Goal: Check status

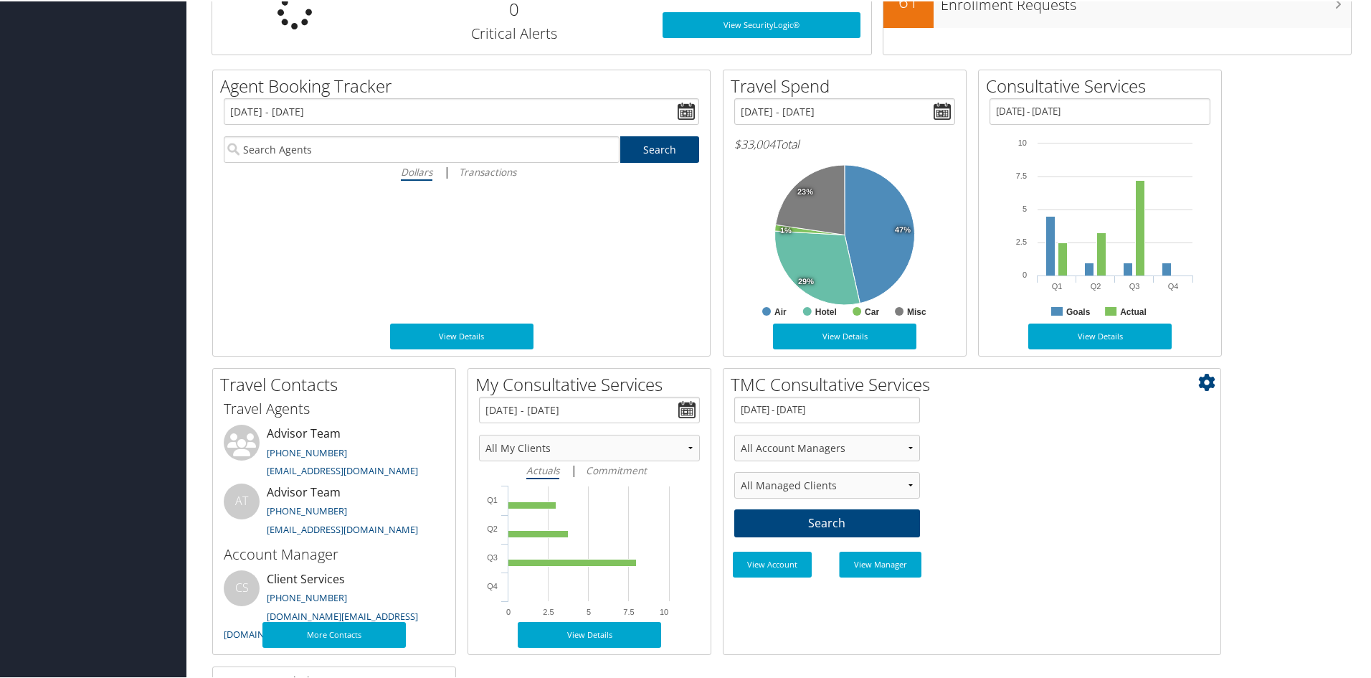
scroll to position [425, 0]
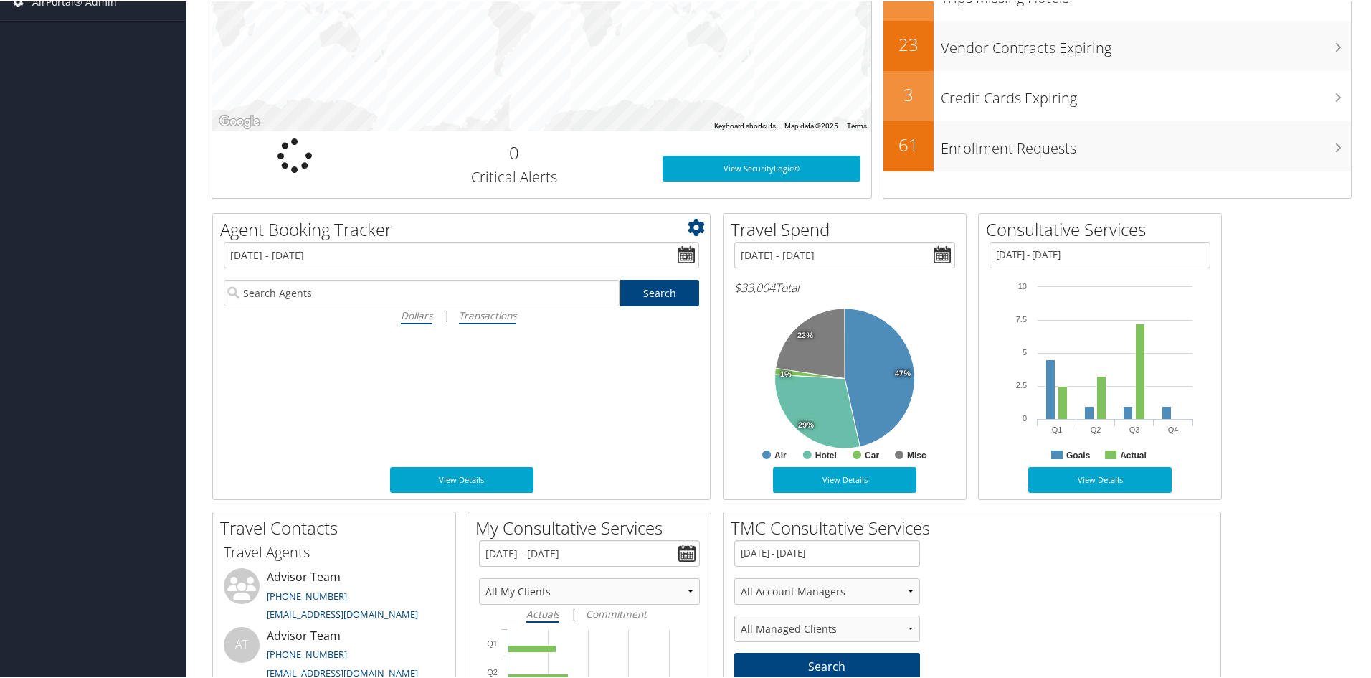
click at [484, 315] on icon "Transactions" at bounding box center [487, 314] width 57 height 14
click at [0, 0] on input "Transactions" at bounding box center [0, 0] width 0 height 0
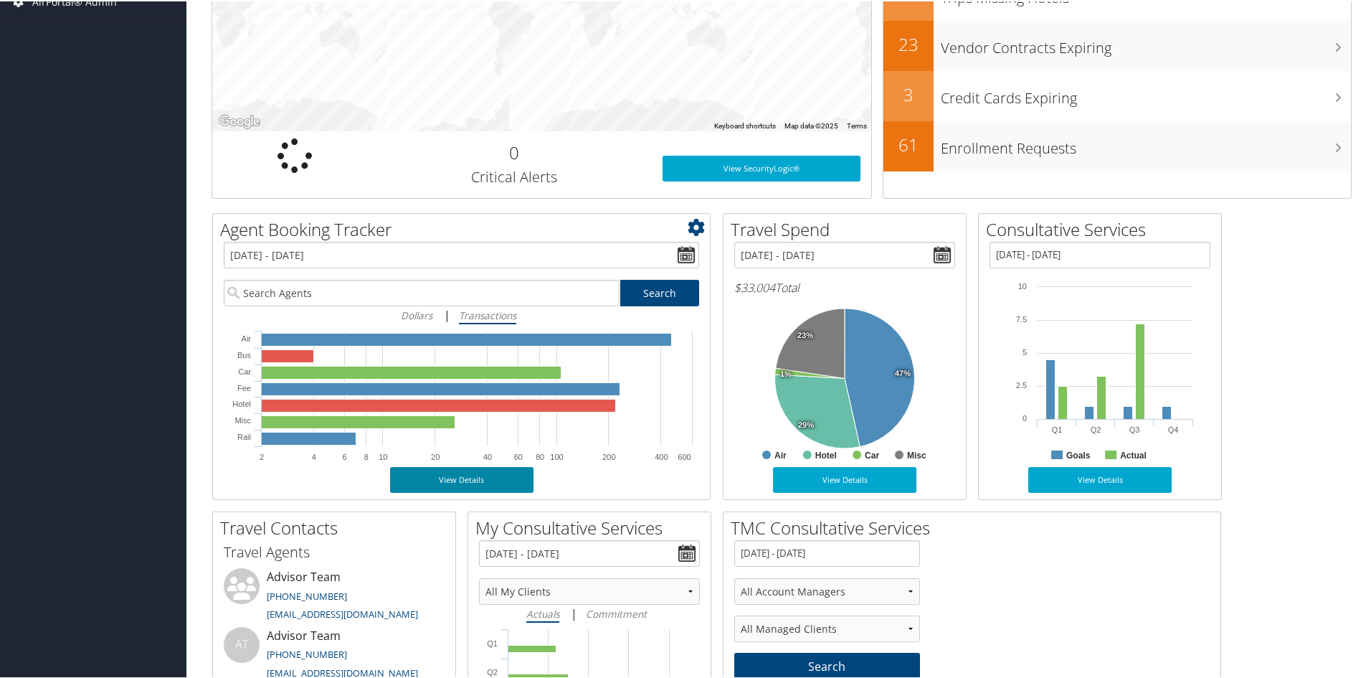
click at [455, 483] on link "View Details" at bounding box center [461, 478] width 143 height 26
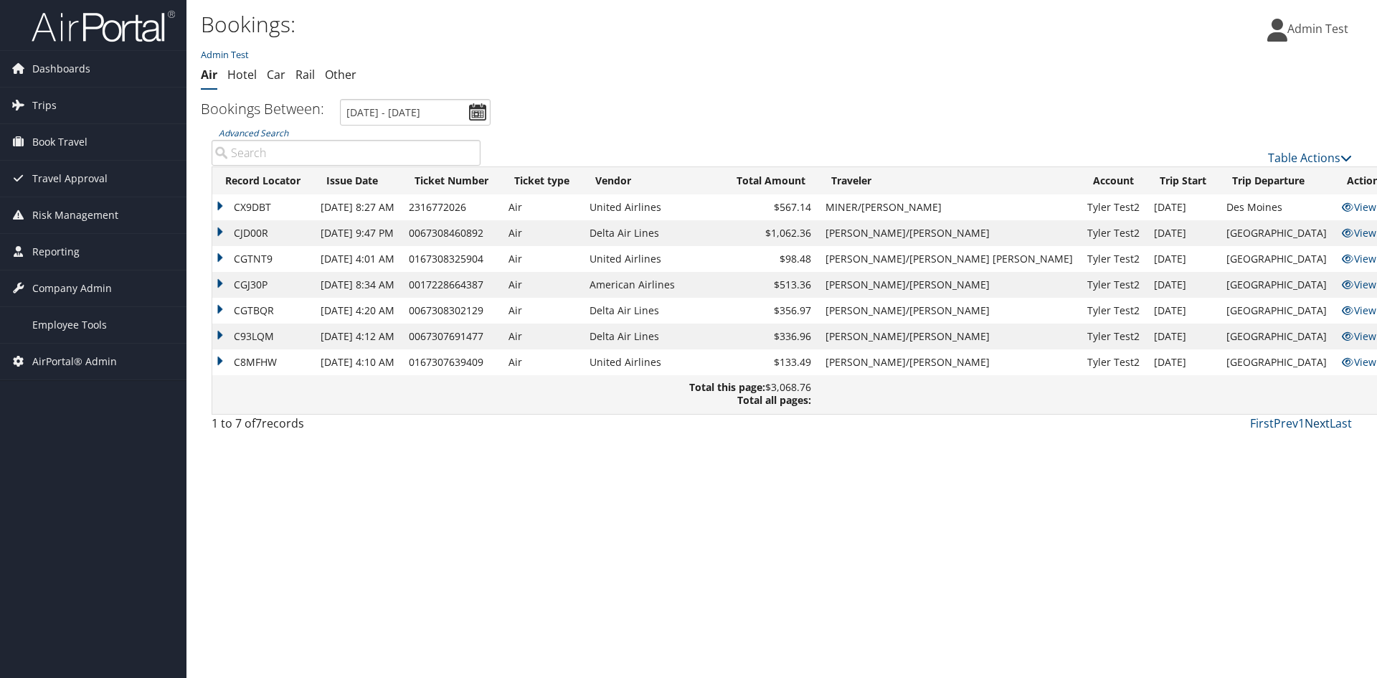
click at [1319, 424] on link "Next" at bounding box center [1316, 423] width 25 height 16
click at [1341, 208] on link "View Itinerary" at bounding box center [1380, 207] width 79 height 14
click at [247, 78] on link "Hotel" at bounding box center [241, 75] width 29 height 16
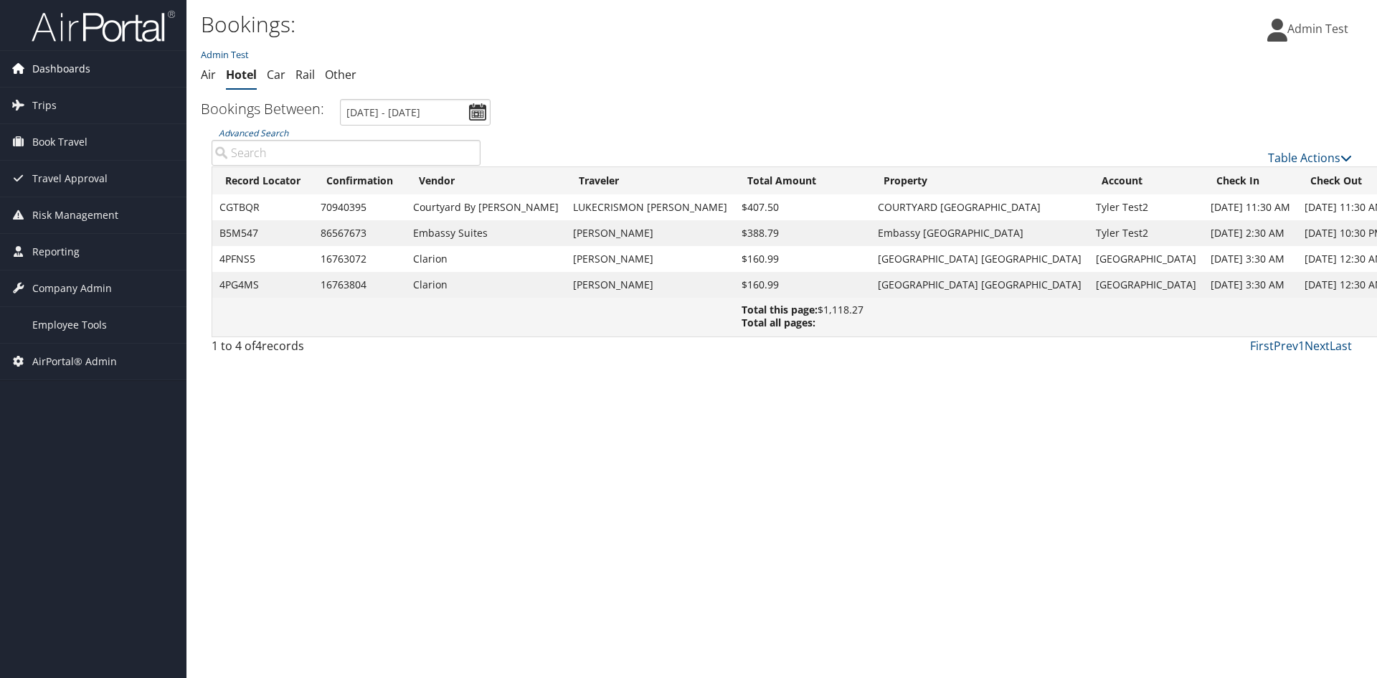
click at [48, 69] on span "Dashboards" at bounding box center [61, 69] width 58 height 36
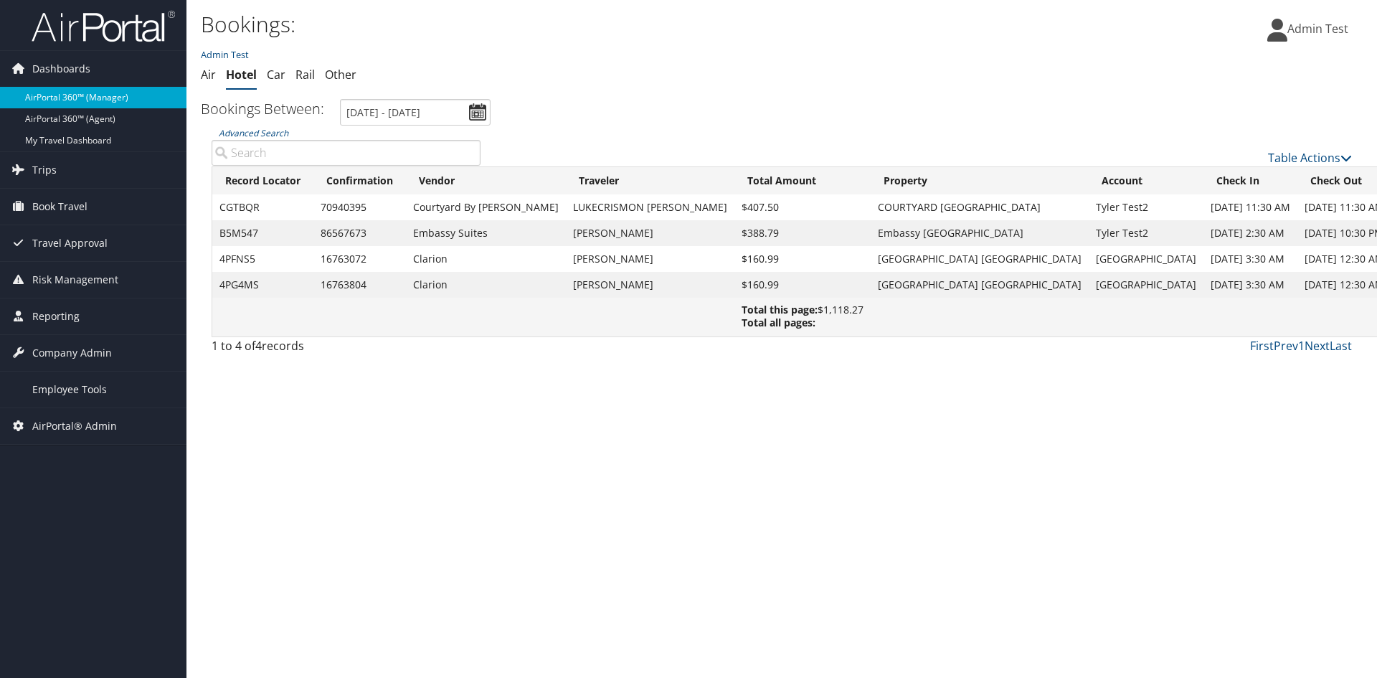
click at [60, 91] on link "AirPortal 360™ (Manager)" at bounding box center [93, 98] width 186 height 22
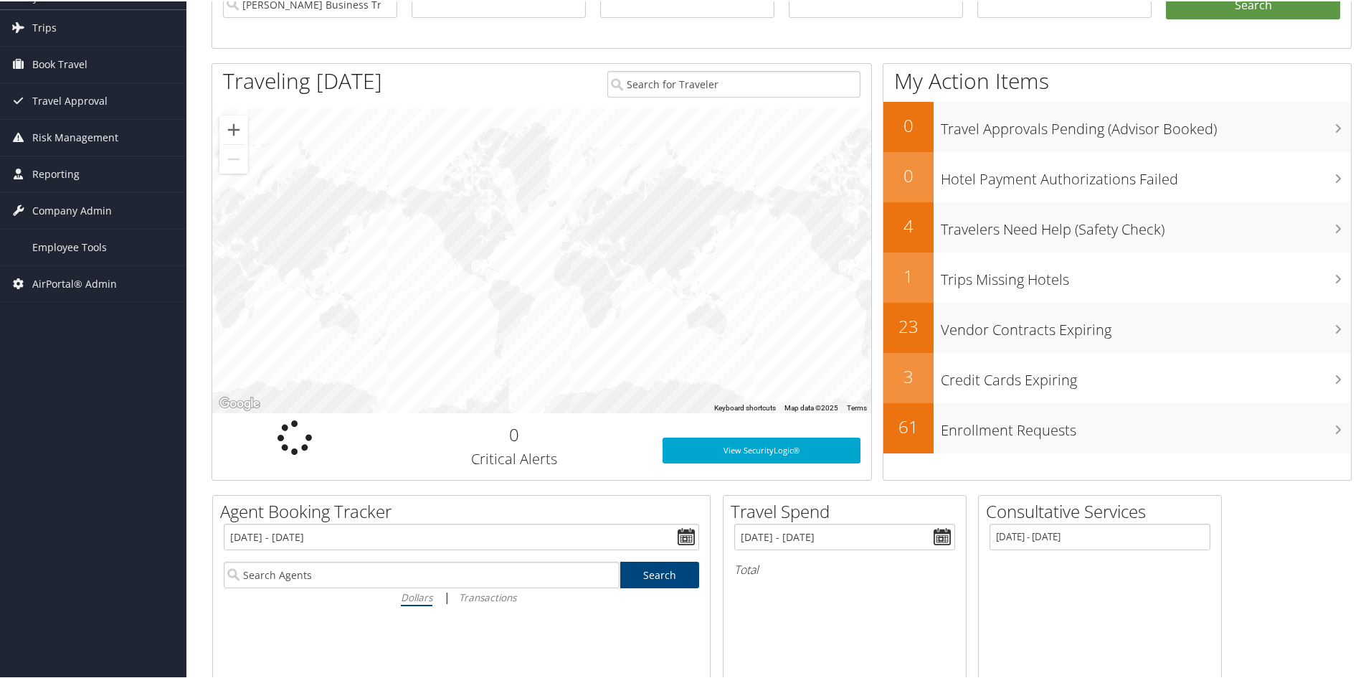
scroll to position [287, 0]
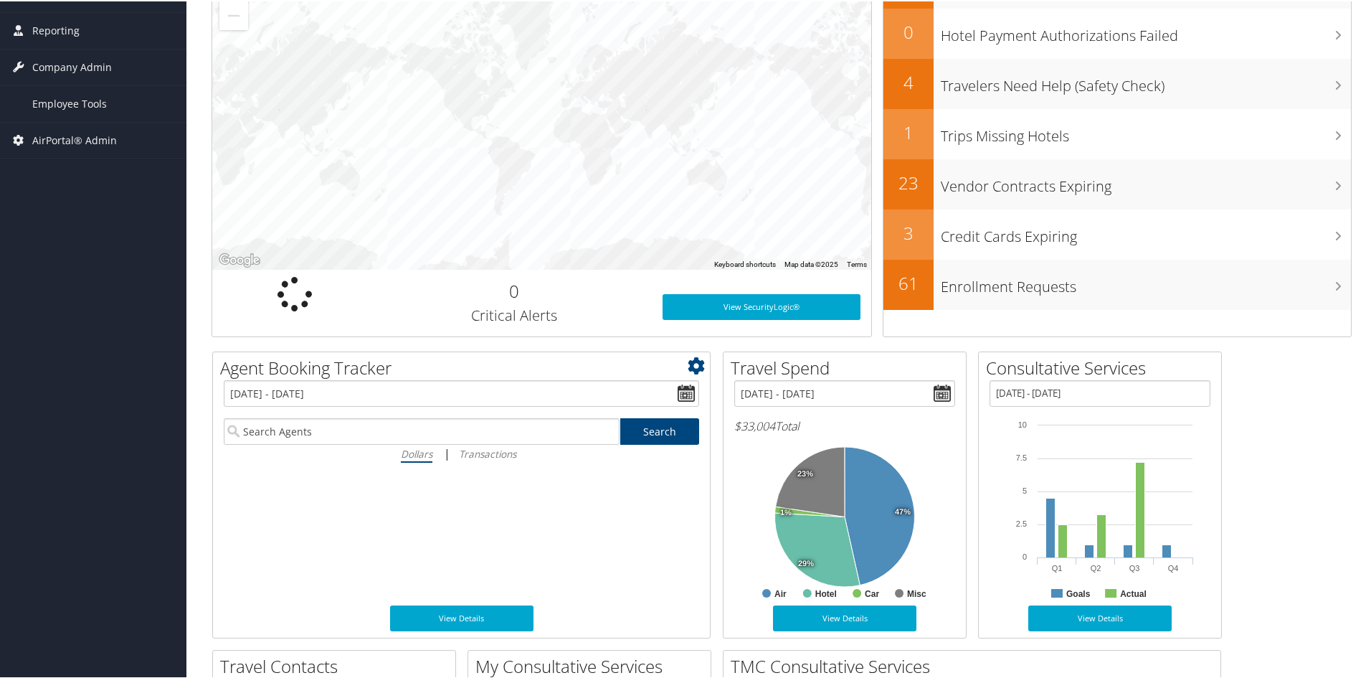
click at [412, 456] on icon "Dollars" at bounding box center [417, 452] width 32 height 14
click at [0, 0] on input "Dollars" at bounding box center [0, 0] width 0 height 0
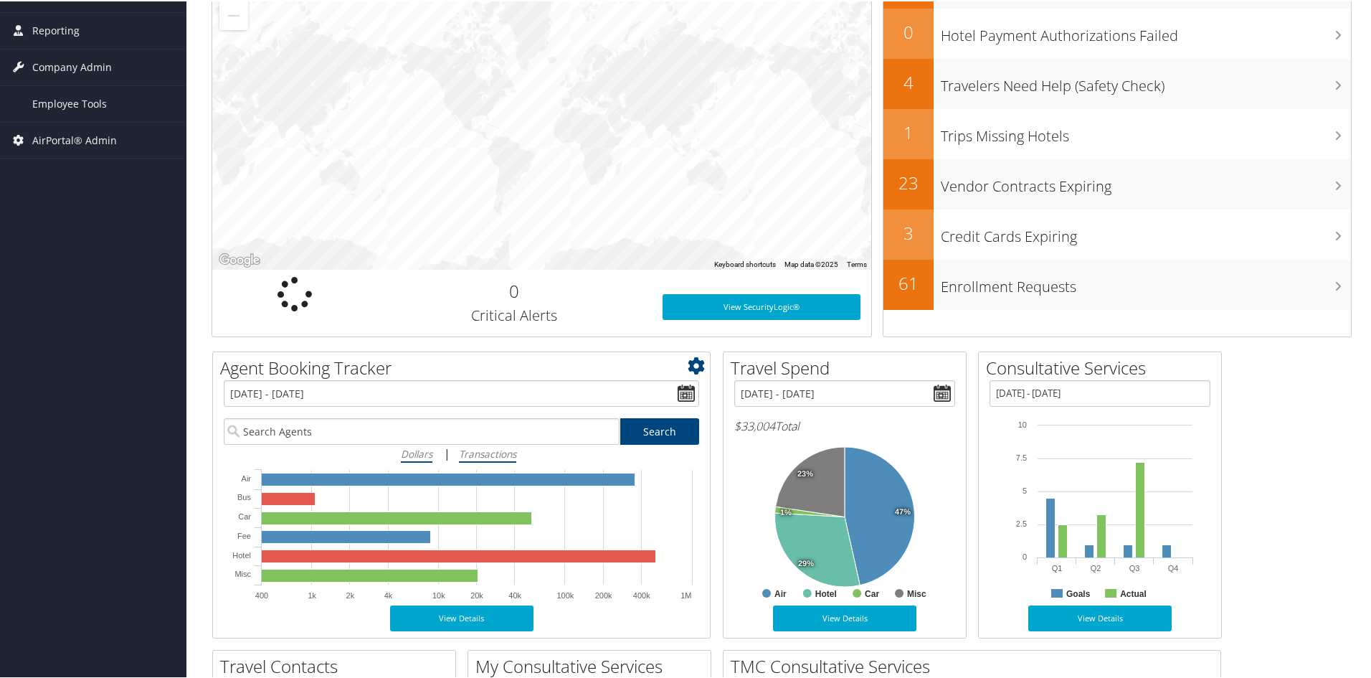
click at [498, 450] on icon "Transactions" at bounding box center [487, 452] width 57 height 14
click at [0, 0] on input "Transactions" at bounding box center [0, 0] width 0 height 0
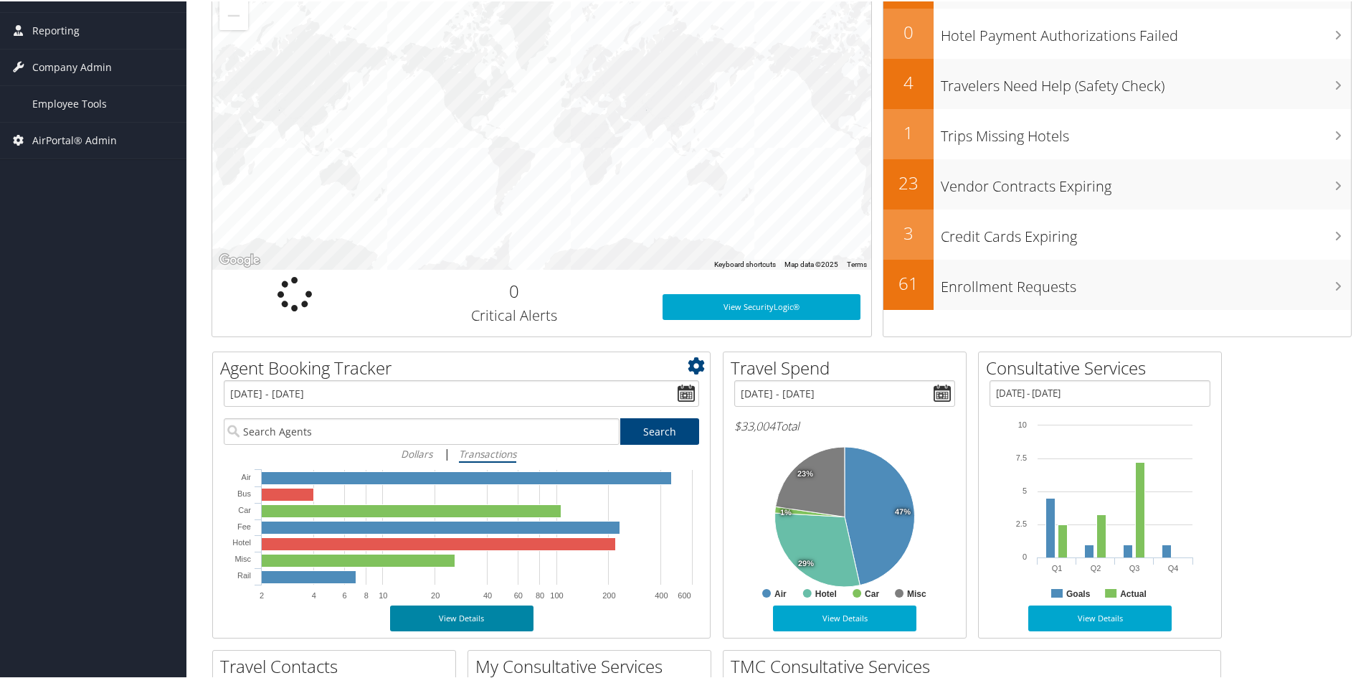
click at [500, 617] on link "View Details" at bounding box center [461, 617] width 143 height 26
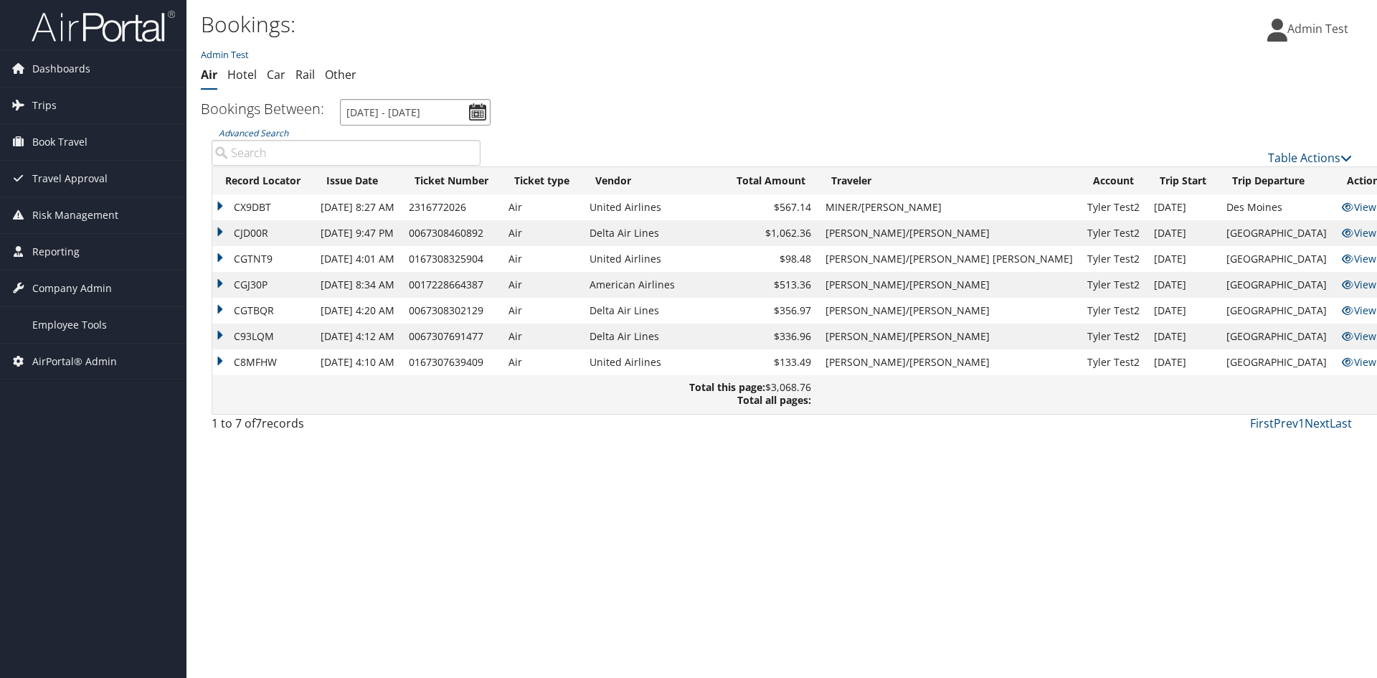
click at [477, 110] on input "1/1/2025 - 9/11/2025" at bounding box center [415, 112] width 151 height 27
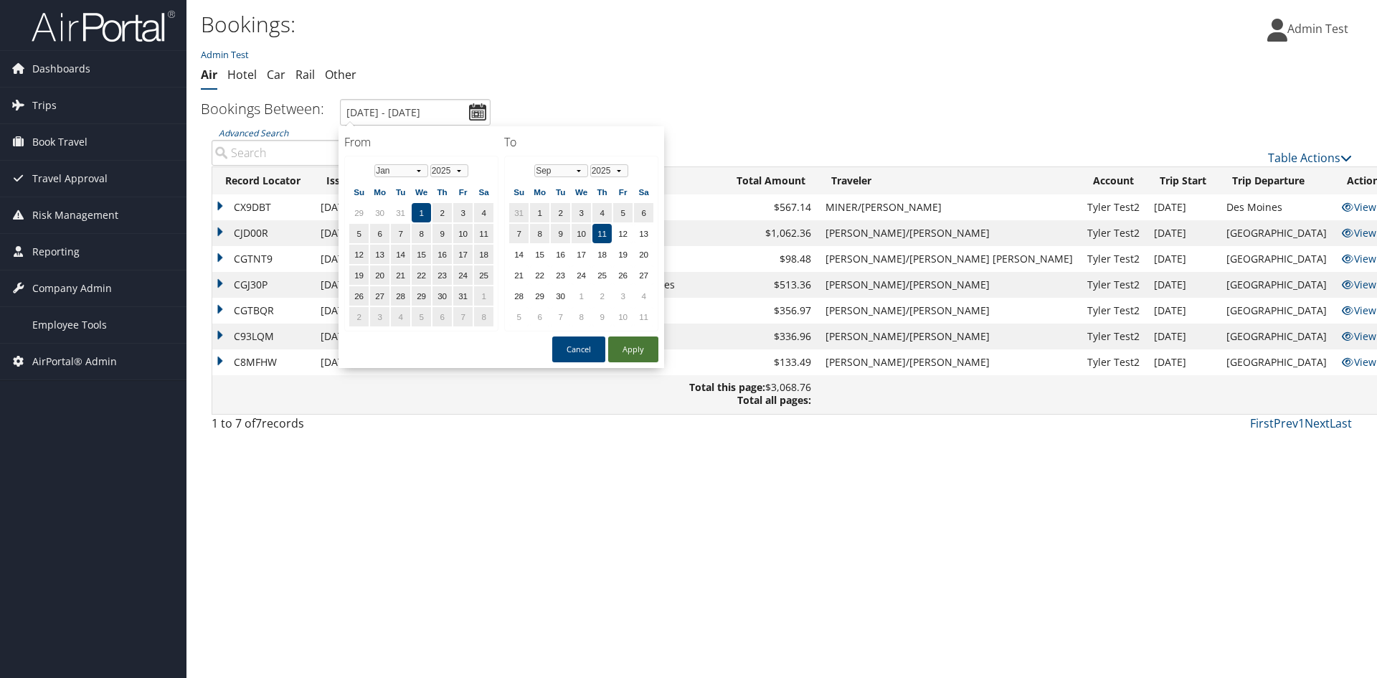
click at [632, 347] on button "Apply" at bounding box center [633, 349] width 50 height 26
type input "1/1/2025 - 9/11/2025"
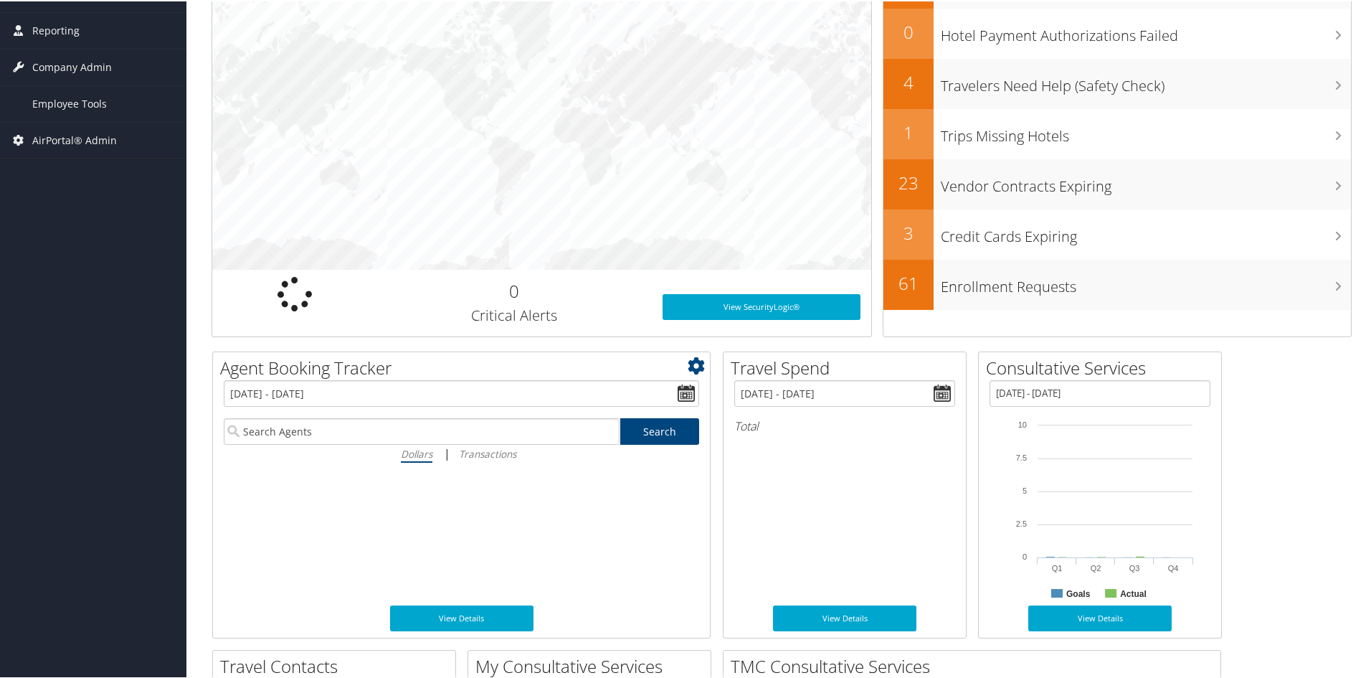
scroll to position [287, 0]
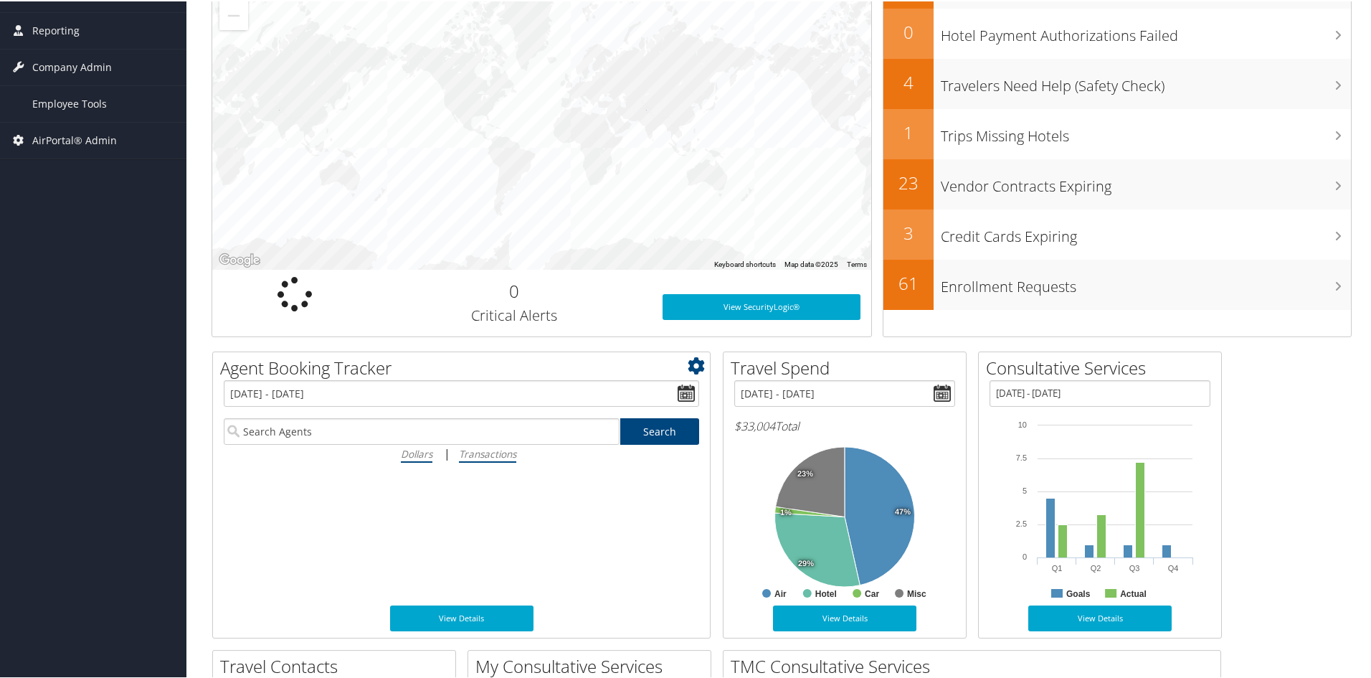
click at [480, 452] on icon "Transactions" at bounding box center [487, 452] width 57 height 14
click at [0, 0] on input "Transactions" at bounding box center [0, 0] width 0 height 0
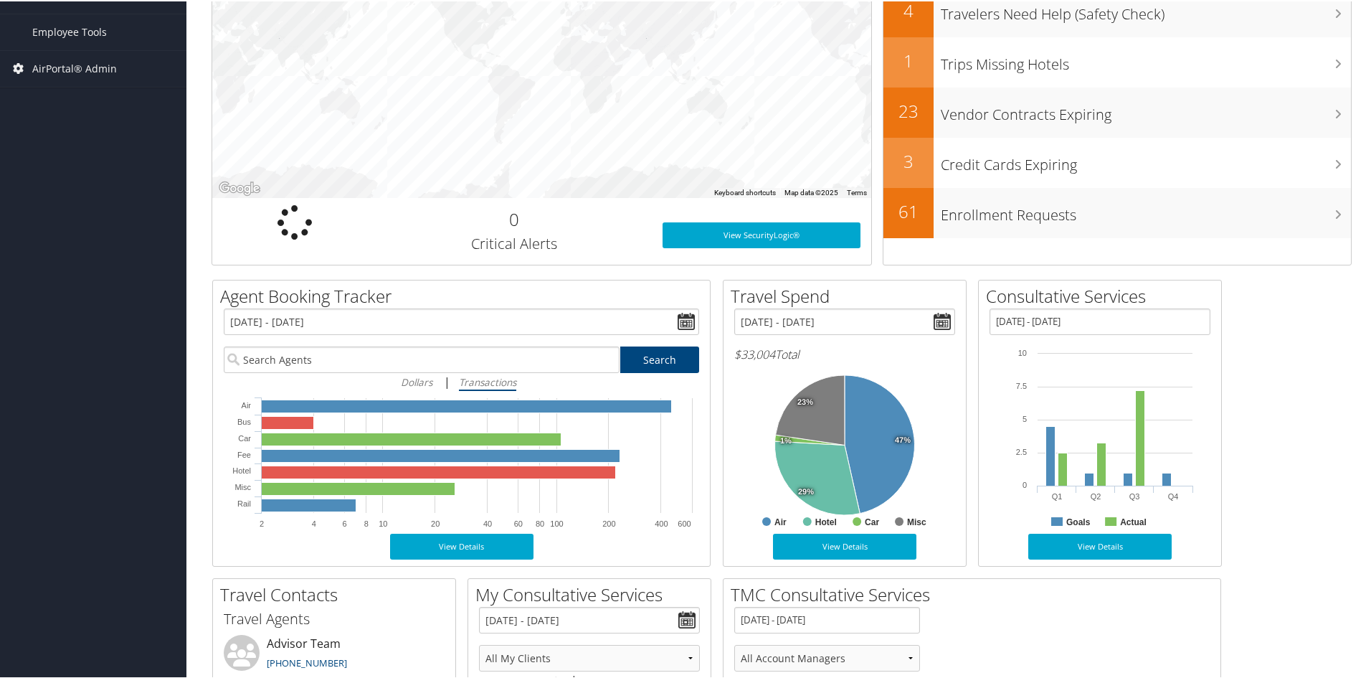
scroll to position [430, 0]
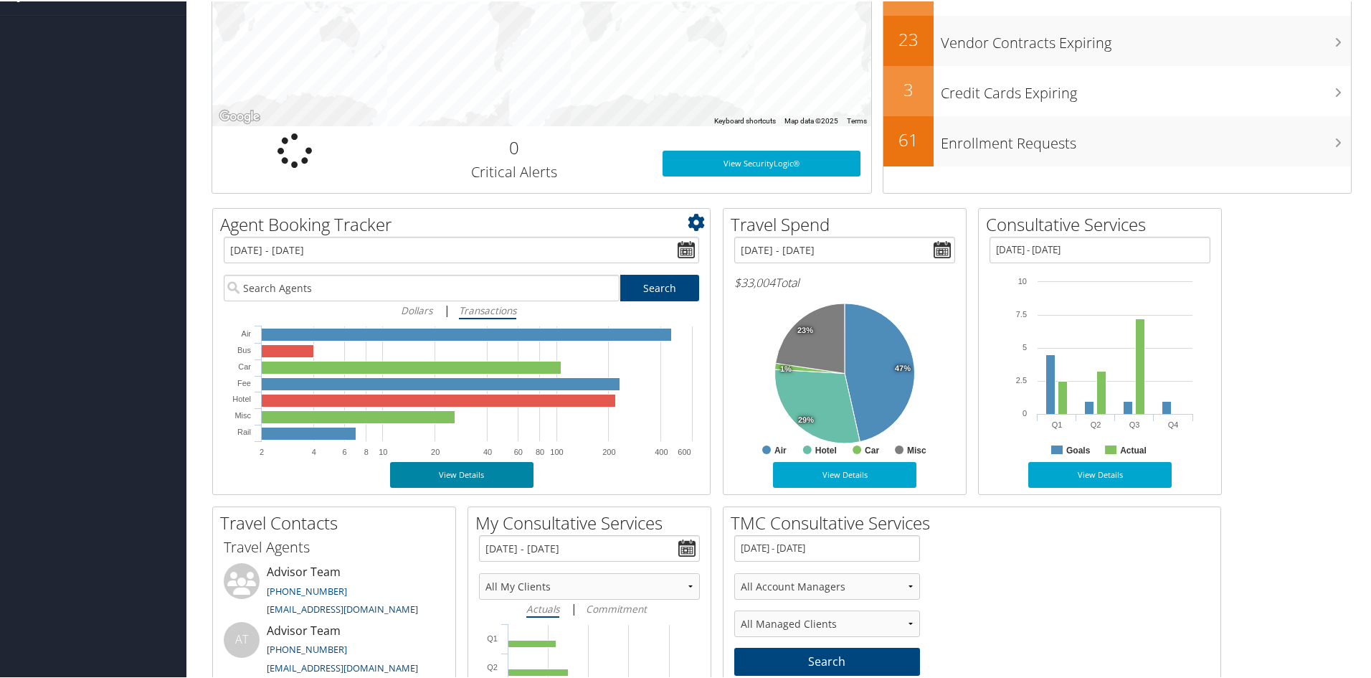
click at [478, 470] on link "View Details" at bounding box center [461, 473] width 143 height 26
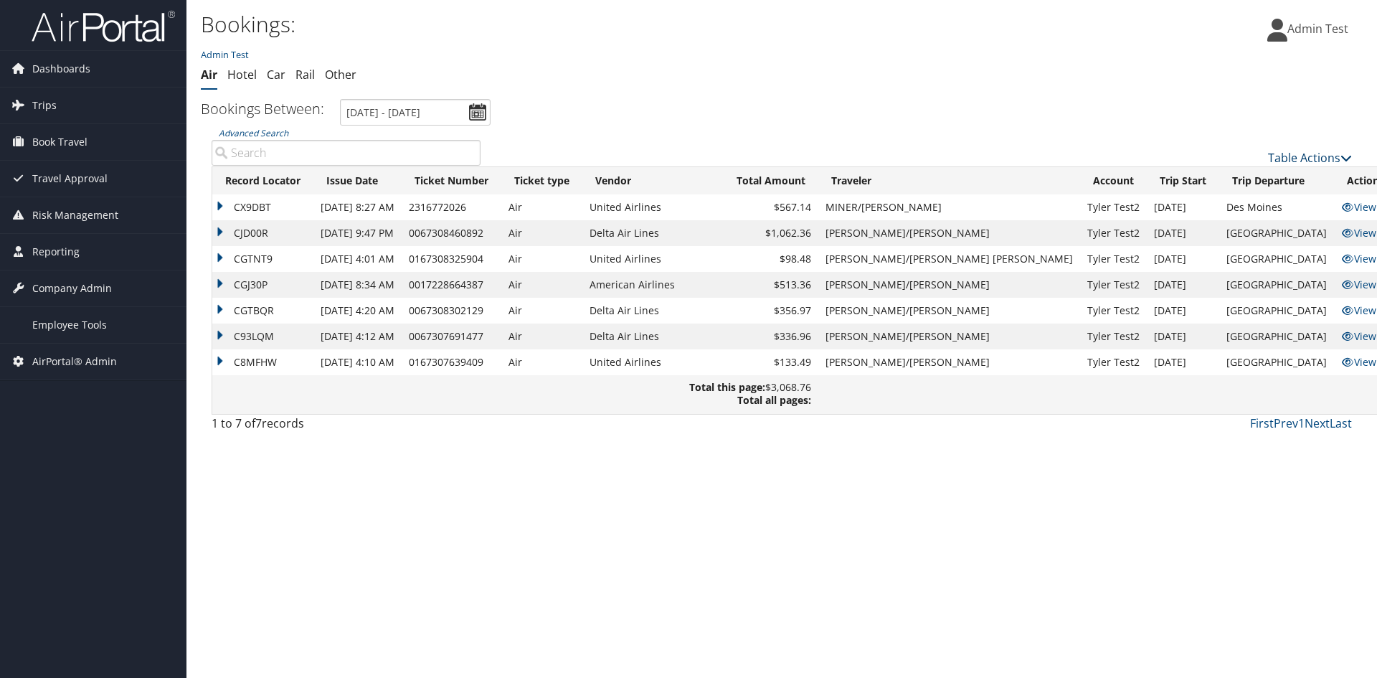
click at [1300, 154] on link "Table Actions" at bounding box center [1310, 158] width 84 height 16
click at [1226, 184] on link "Download Report" at bounding box center [1251, 180] width 189 height 24
click at [82, 64] on span "Dashboards" at bounding box center [61, 69] width 58 height 36
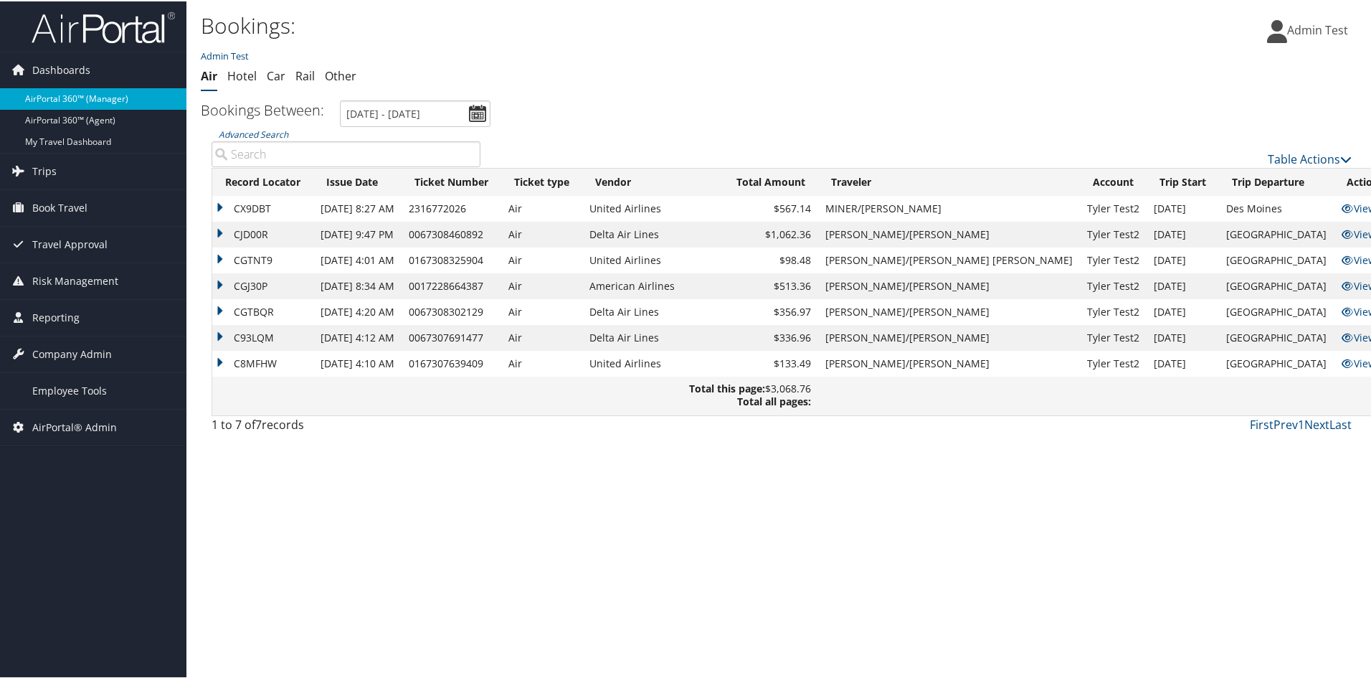
click at [86, 101] on link "AirPortal 360™ (Manager)" at bounding box center [93, 98] width 186 height 22
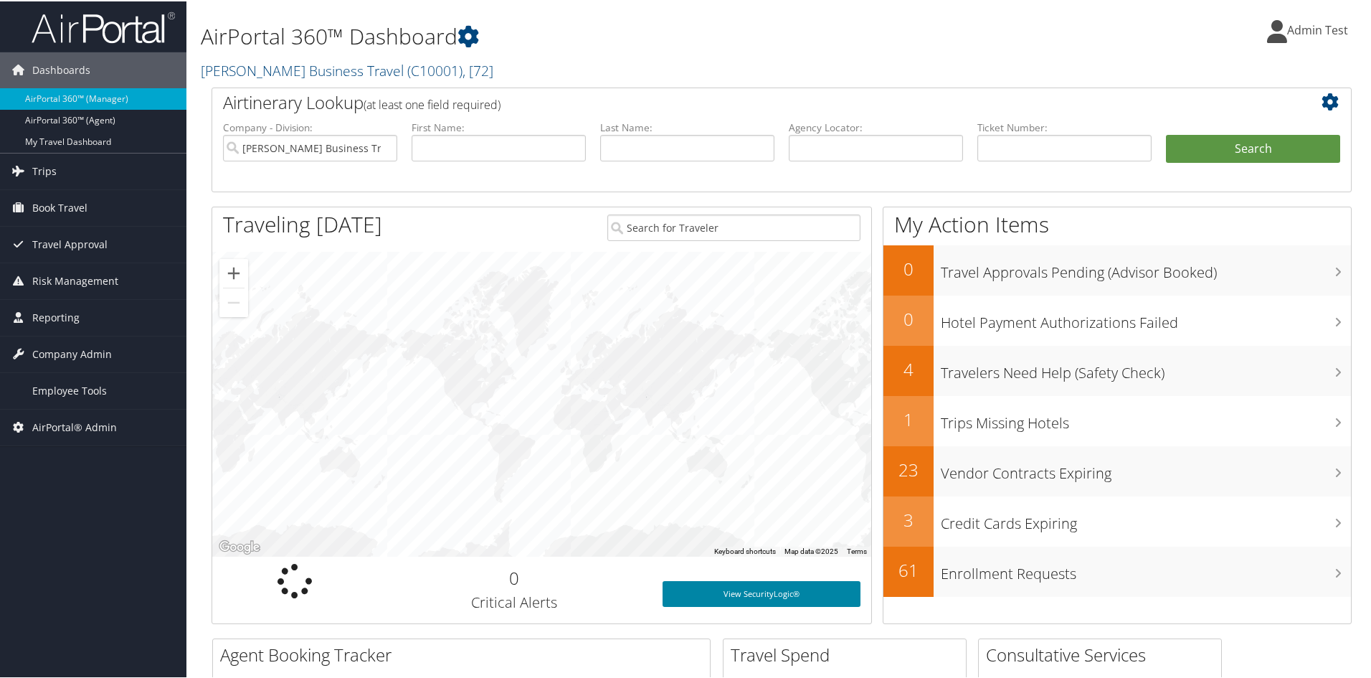
click at [721, 595] on link "View SecurityLogic®" at bounding box center [762, 592] width 198 height 26
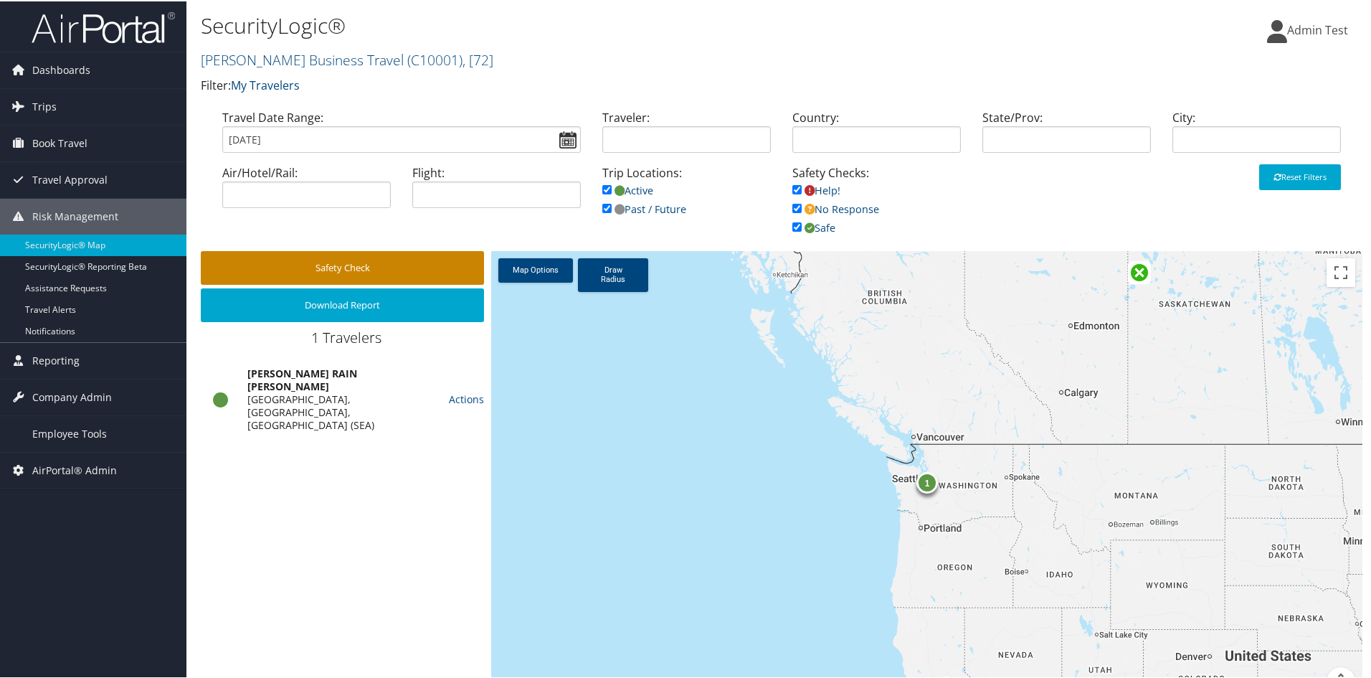
click at [351, 270] on button "Safety Check" at bounding box center [342, 267] width 283 height 34
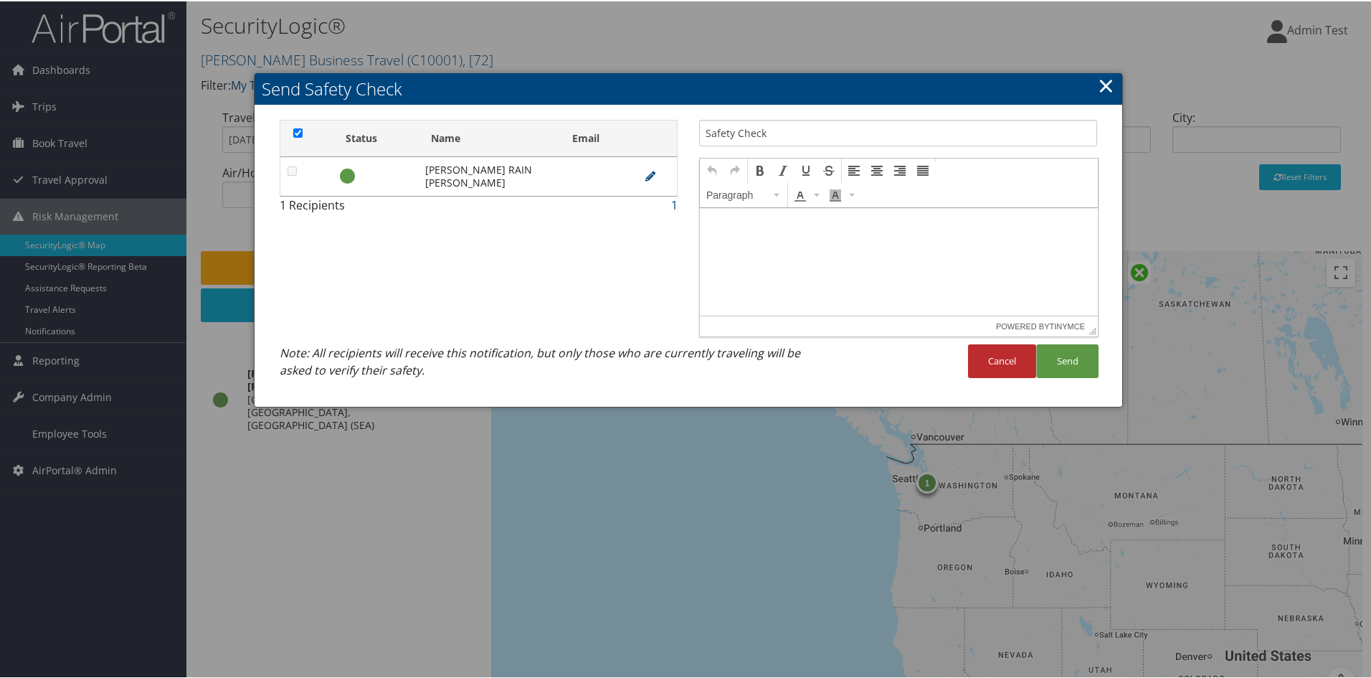
click at [1106, 90] on link "×" at bounding box center [1106, 84] width 16 height 29
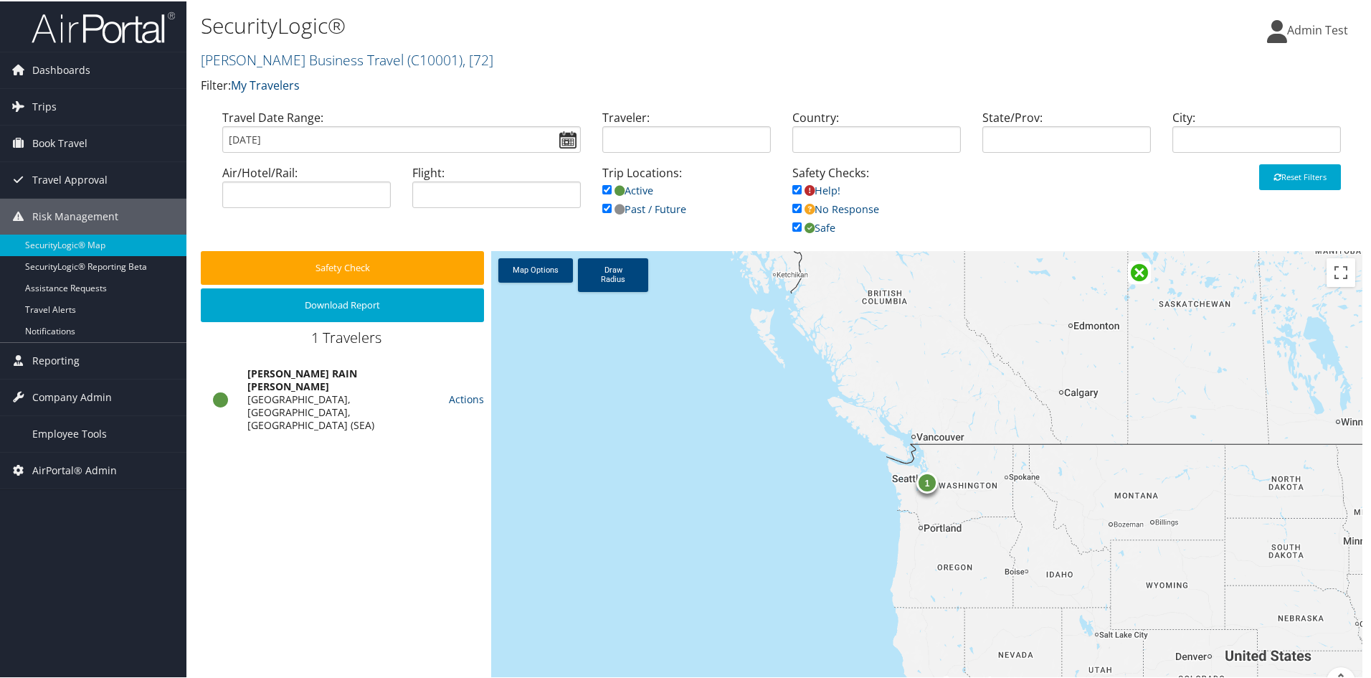
scroll to position [34, 0]
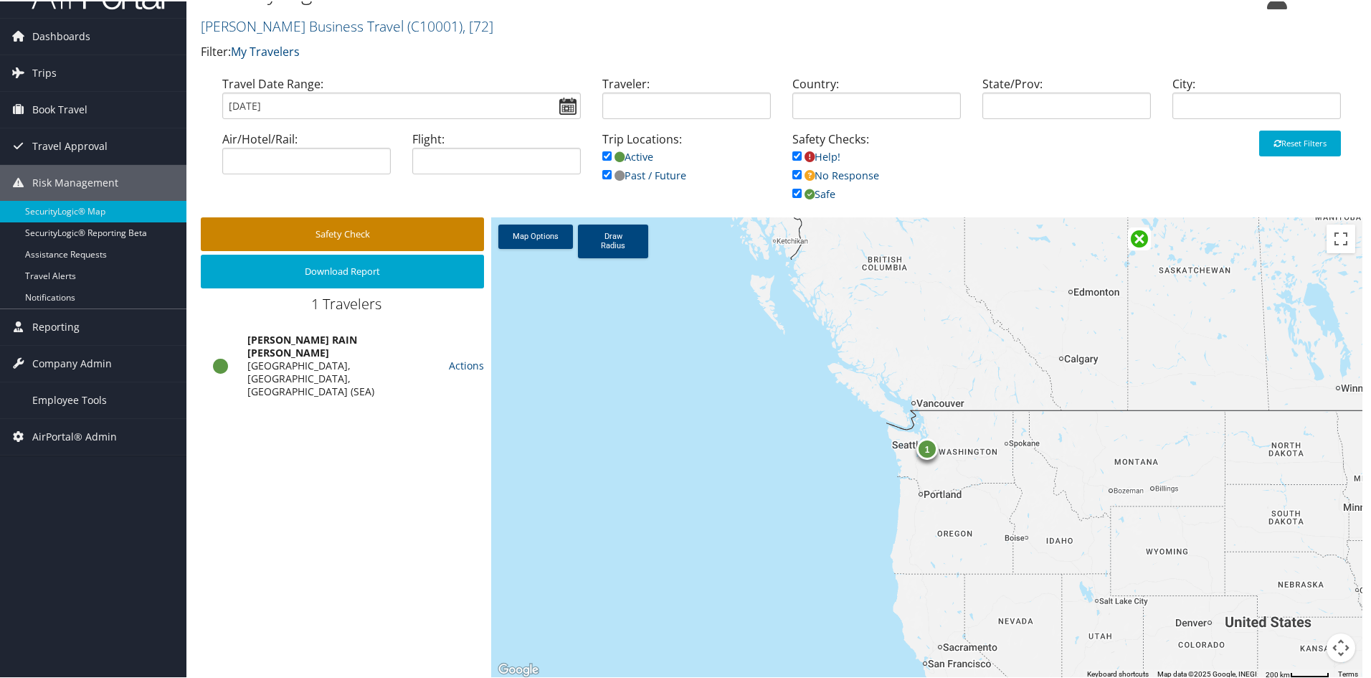
click at [348, 235] on button "Safety Check" at bounding box center [342, 233] width 283 height 34
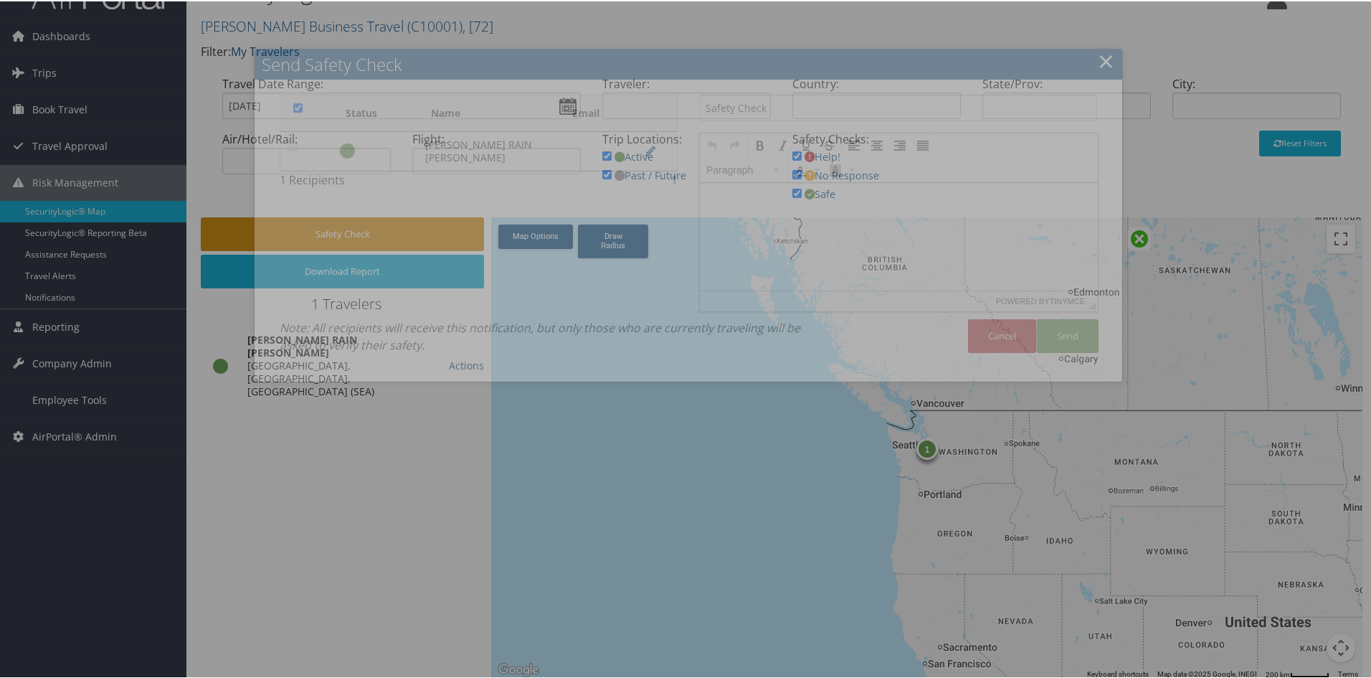
scroll to position [0, 0]
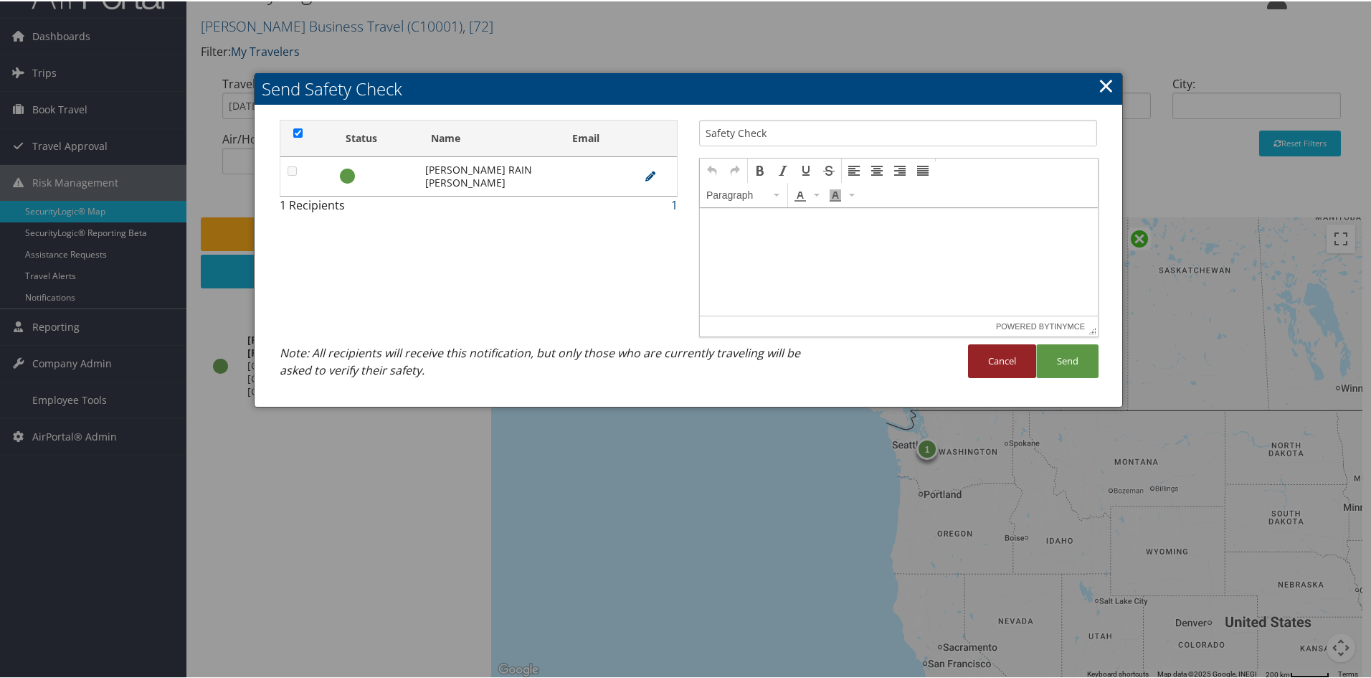
click at [988, 357] on button "Cancel" at bounding box center [1002, 360] width 68 height 34
checkbox input "true"
checkbox input "false"
type input "Safety Check"
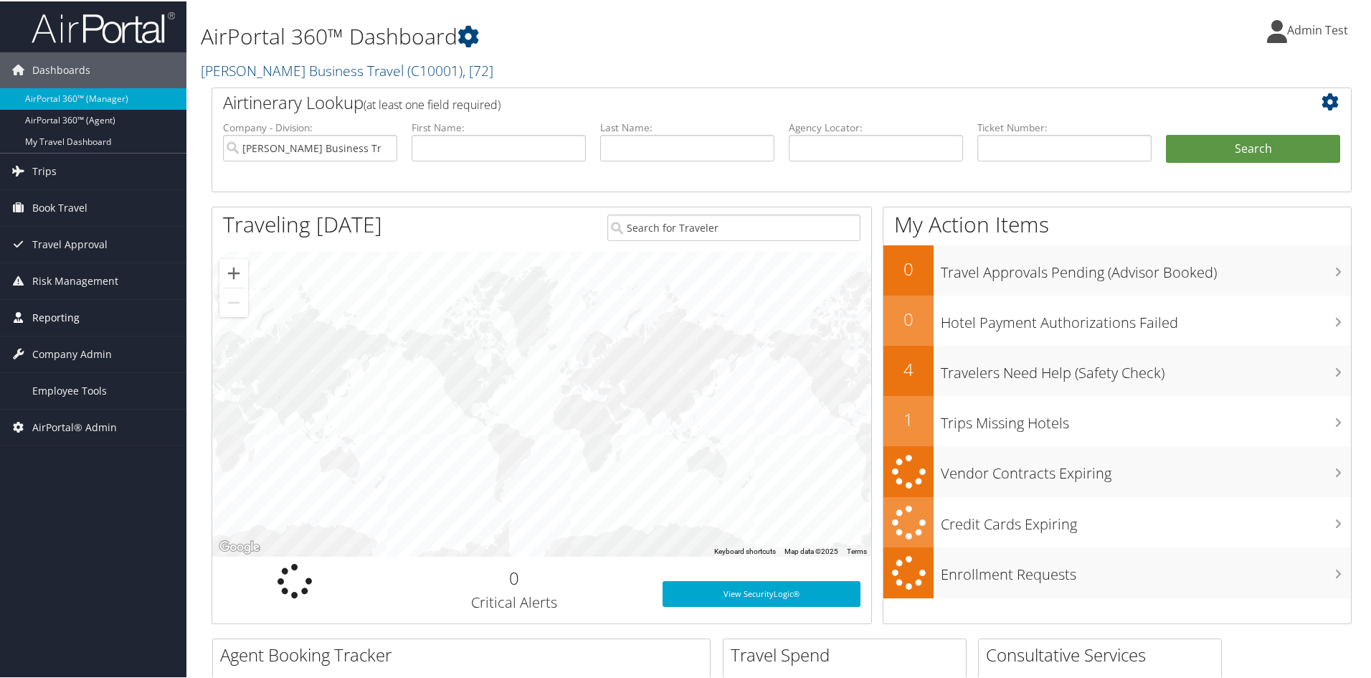
click at [60, 318] on span "Reporting" at bounding box center [55, 316] width 47 height 36
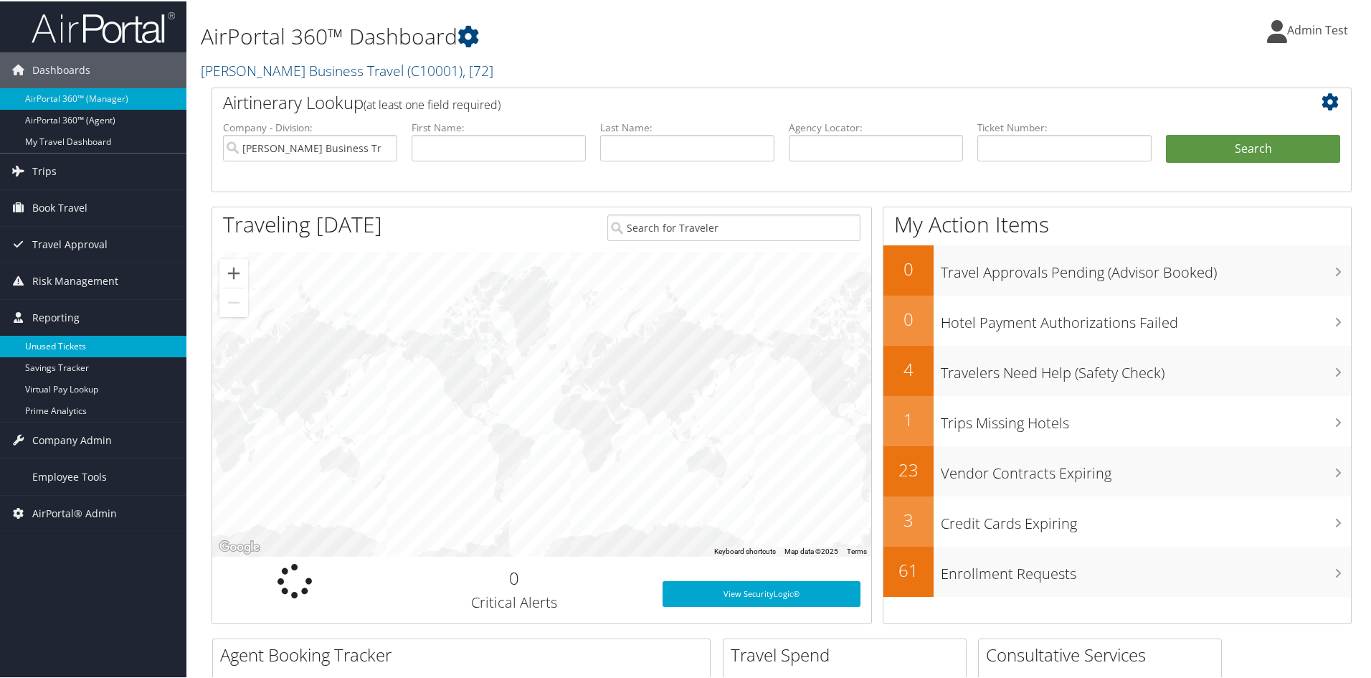
click at [69, 346] on link "Unused Tickets" at bounding box center [93, 345] width 186 height 22
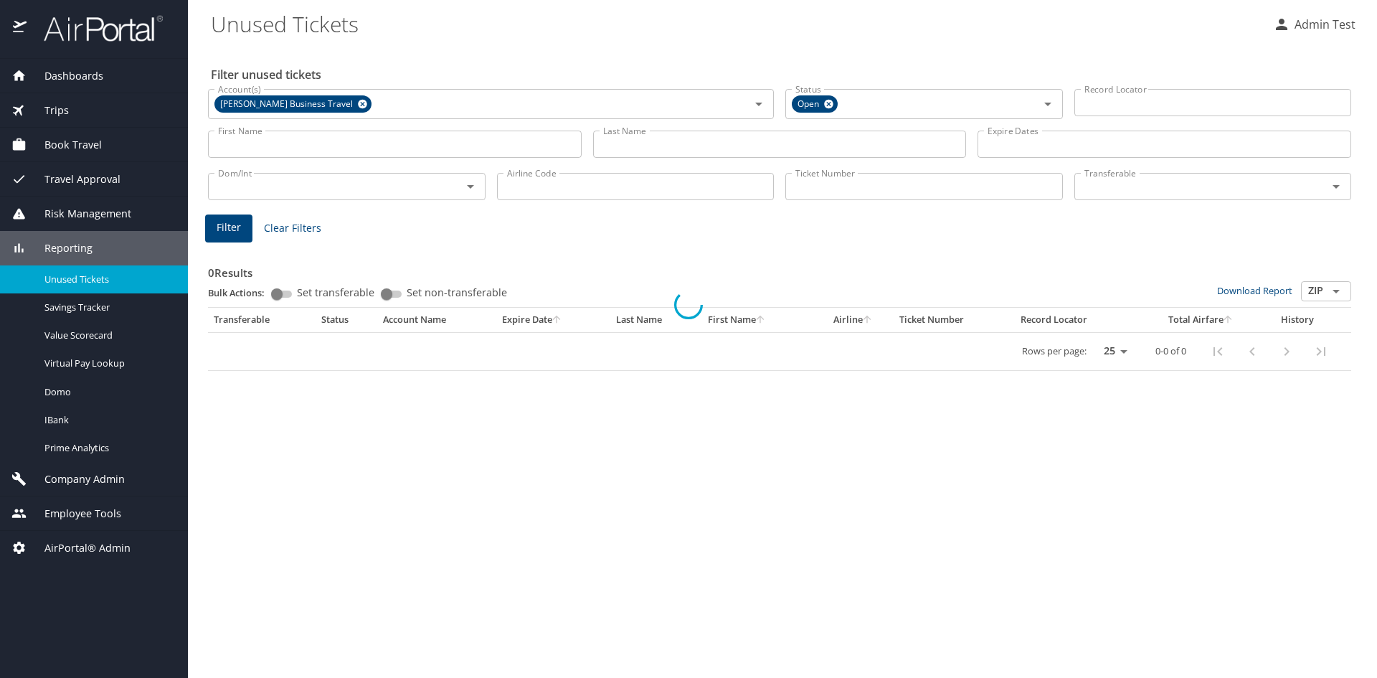
select select "US"
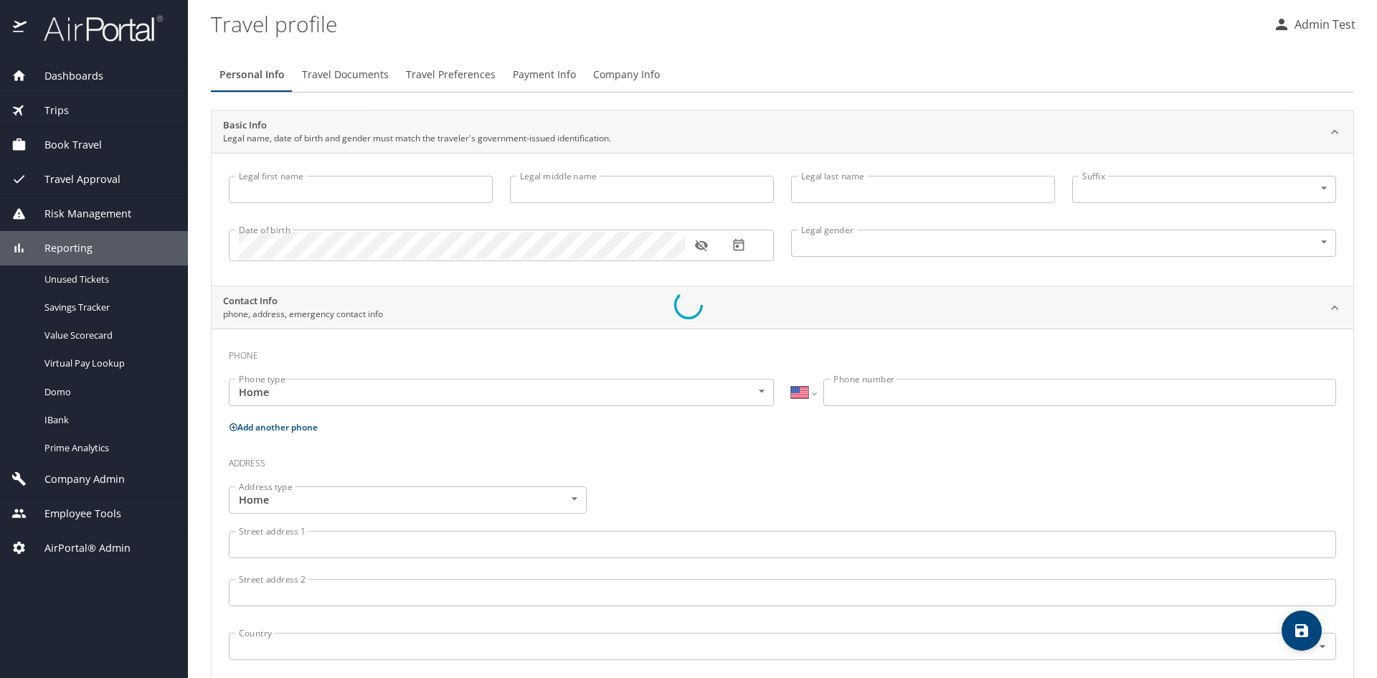
type input "Admin"
type input "Test"
type input "Male"
select select "US"
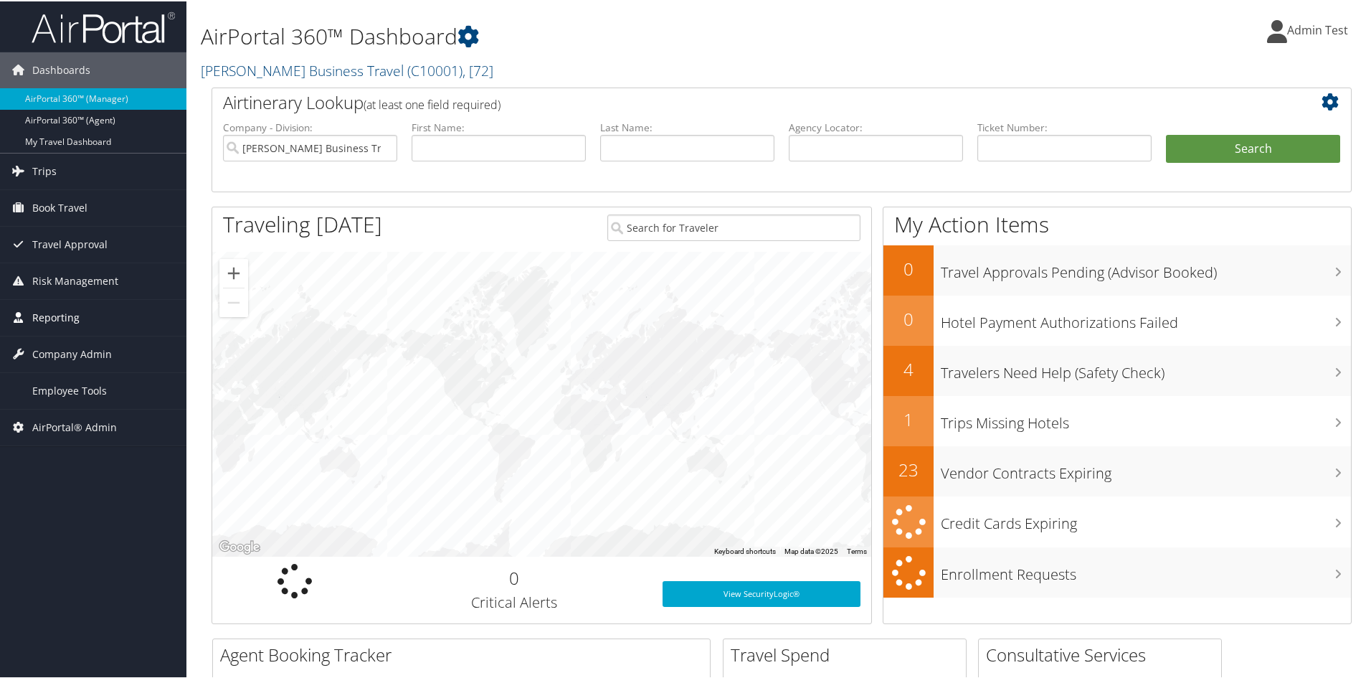
click at [64, 315] on span "Reporting" at bounding box center [55, 316] width 47 height 36
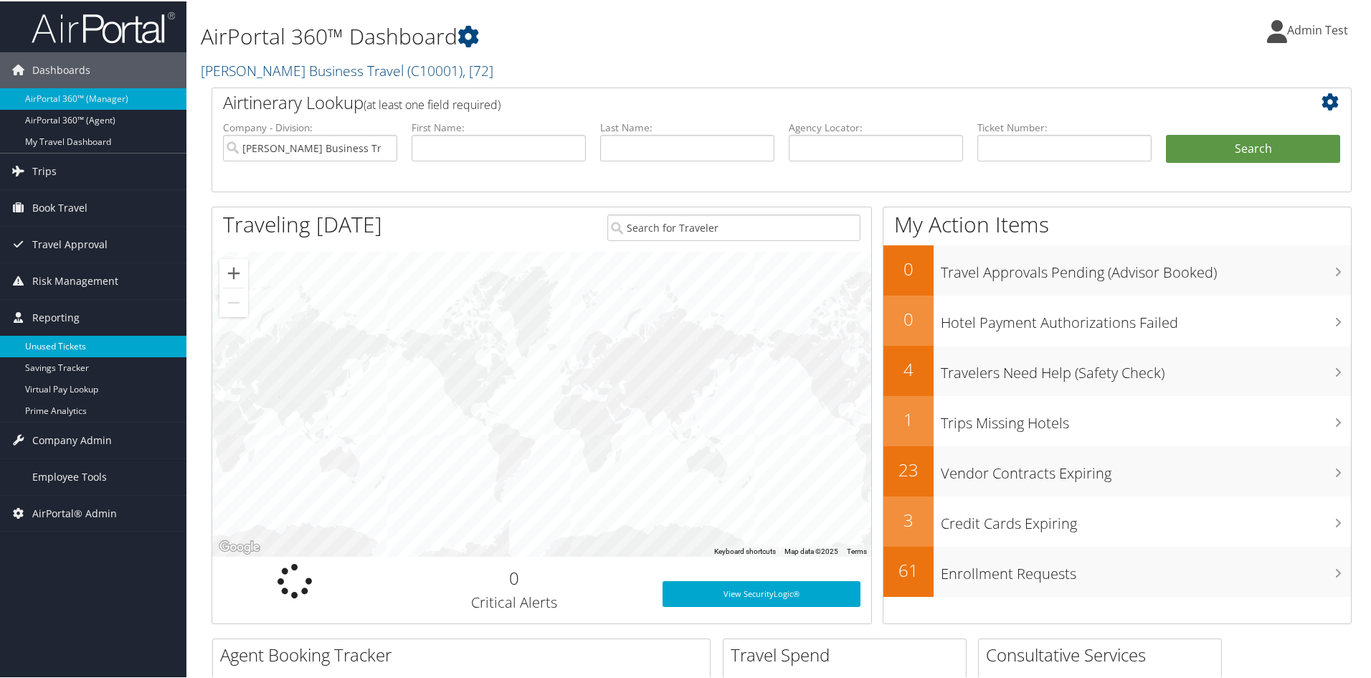
click at [68, 347] on link "Unused Tickets" at bounding box center [93, 345] width 186 height 22
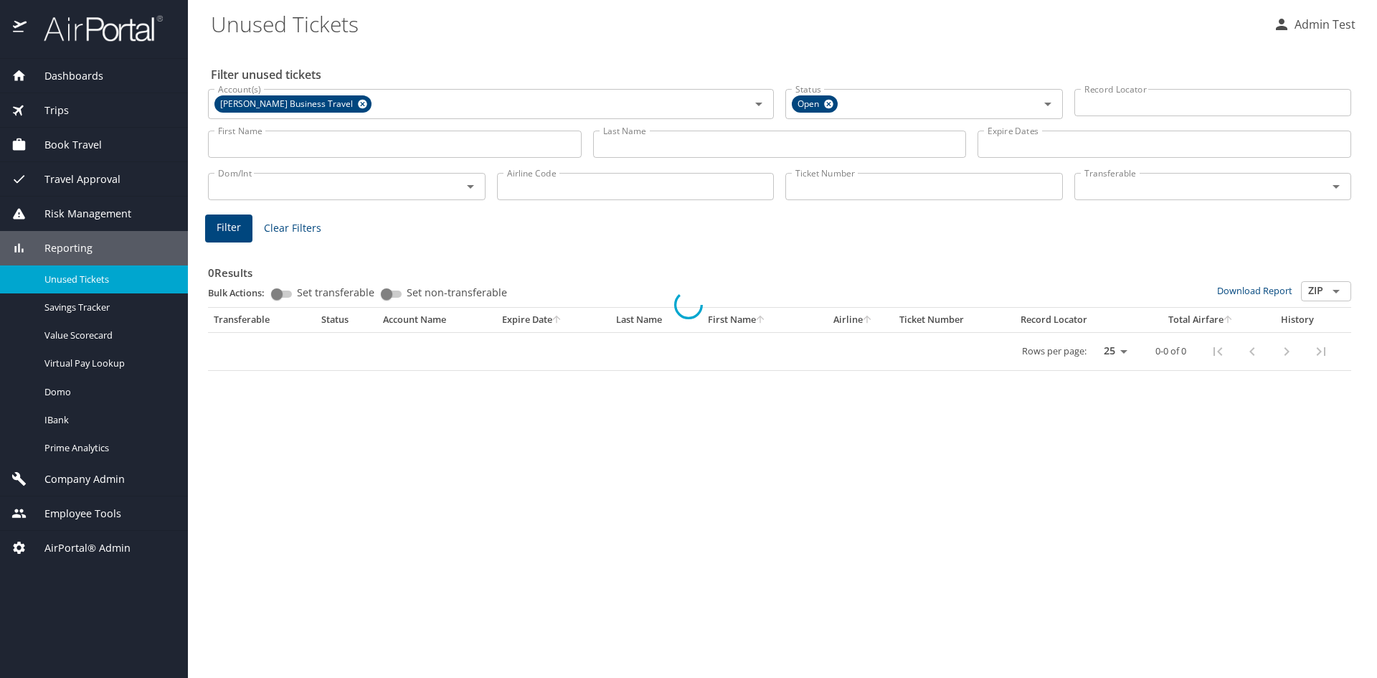
select select "US"
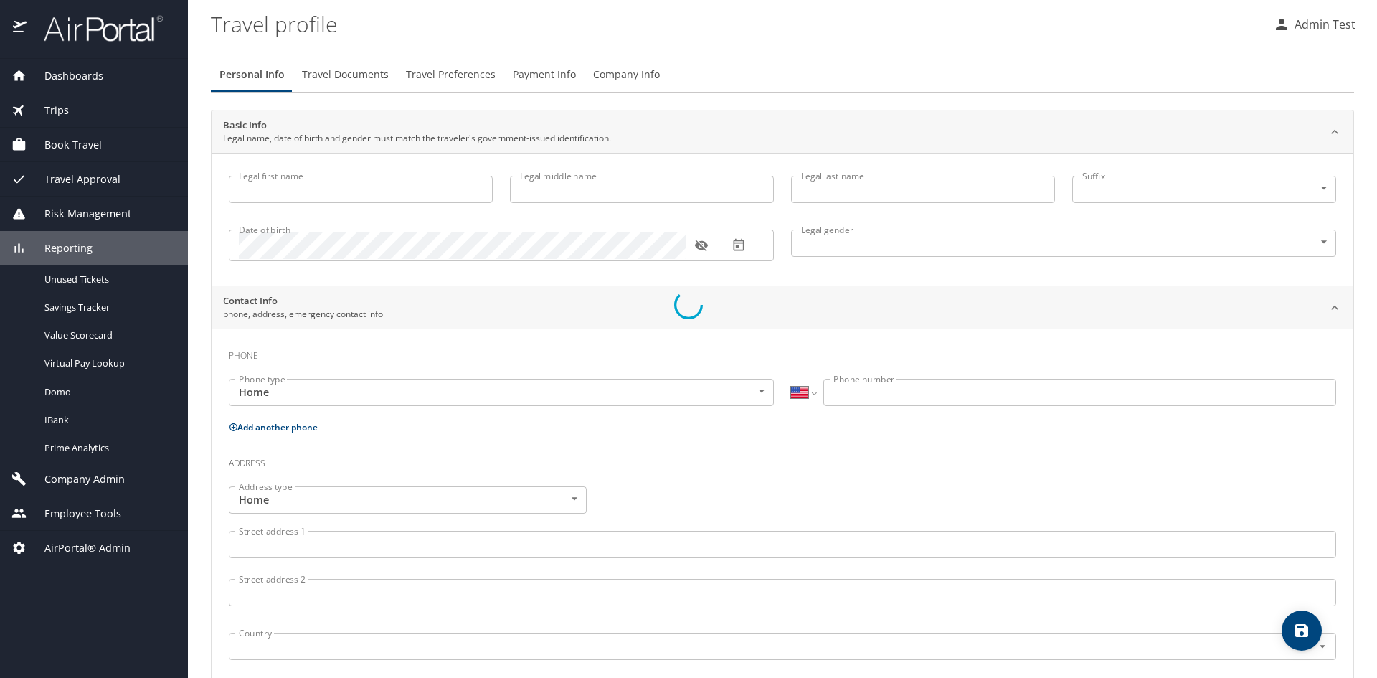
type input "Admin"
type input "Test"
type input "[DEMOGRAPHIC_DATA]"
select select "US"
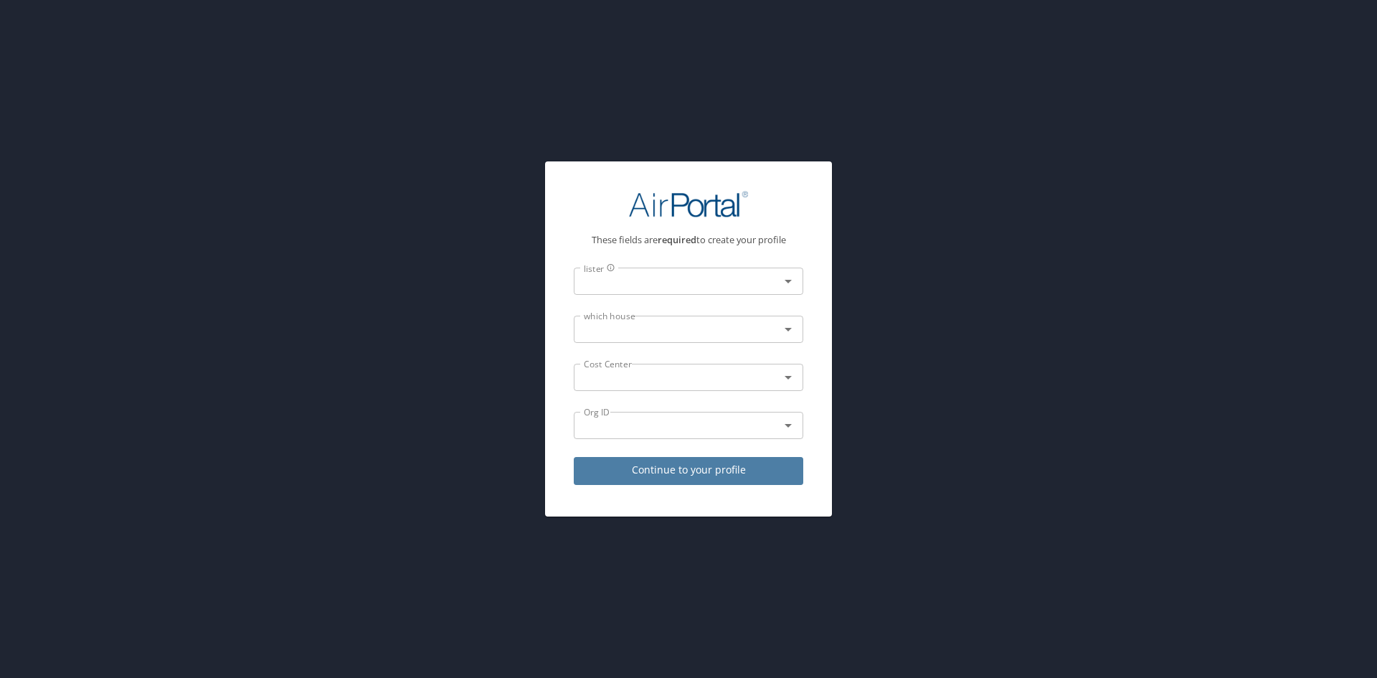
click at [670, 474] on span "Continue to your profile" at bounding box center [688, 470] width 207 height 18
select select "US"
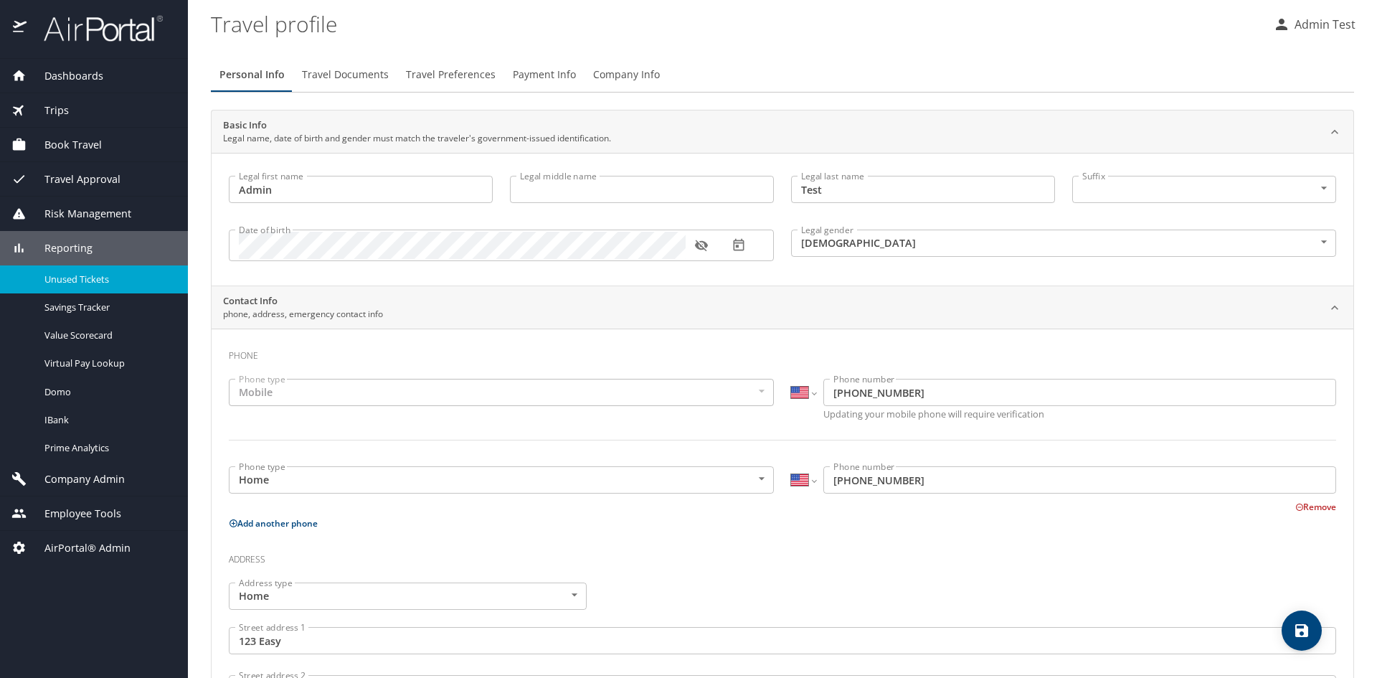
click at [55, 272] on span "Unused Tickets" at bounding box center [107, 279] width 126 height 14
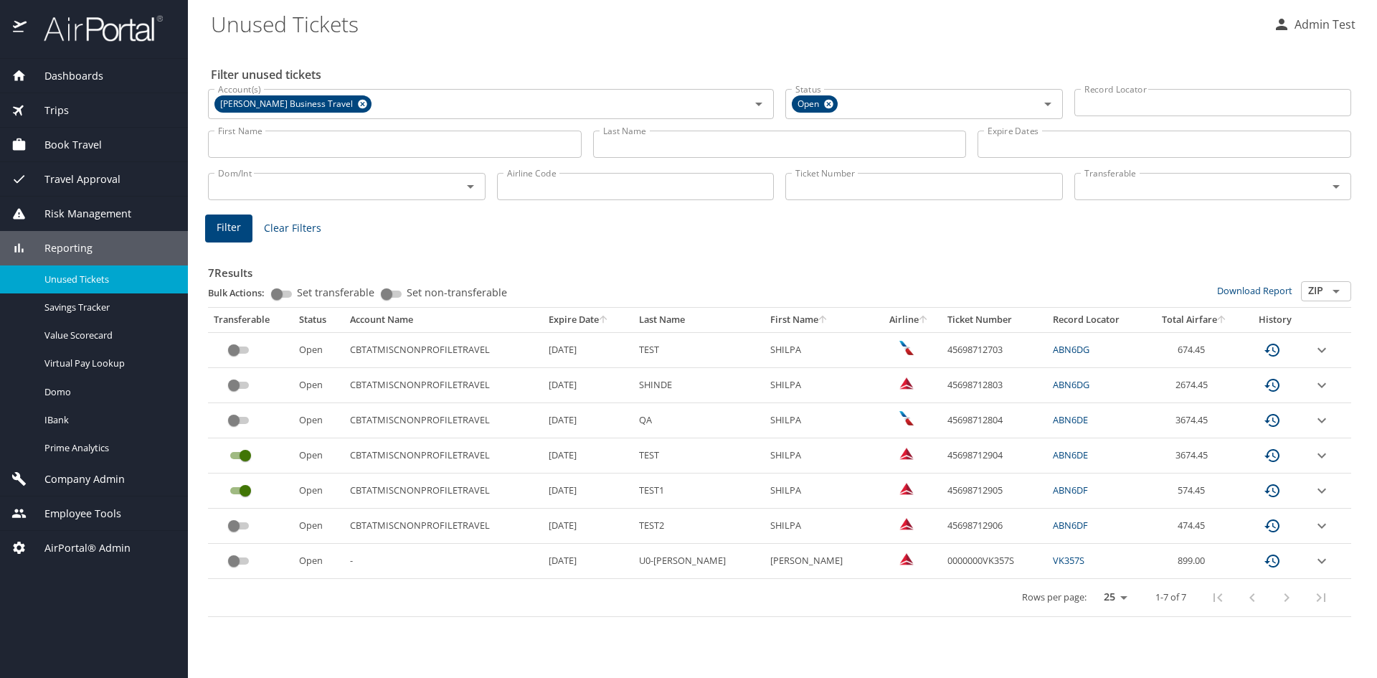
click at [1324, 349] on icon "expand row" at bounding box center [1321, 349] width 9 height 5
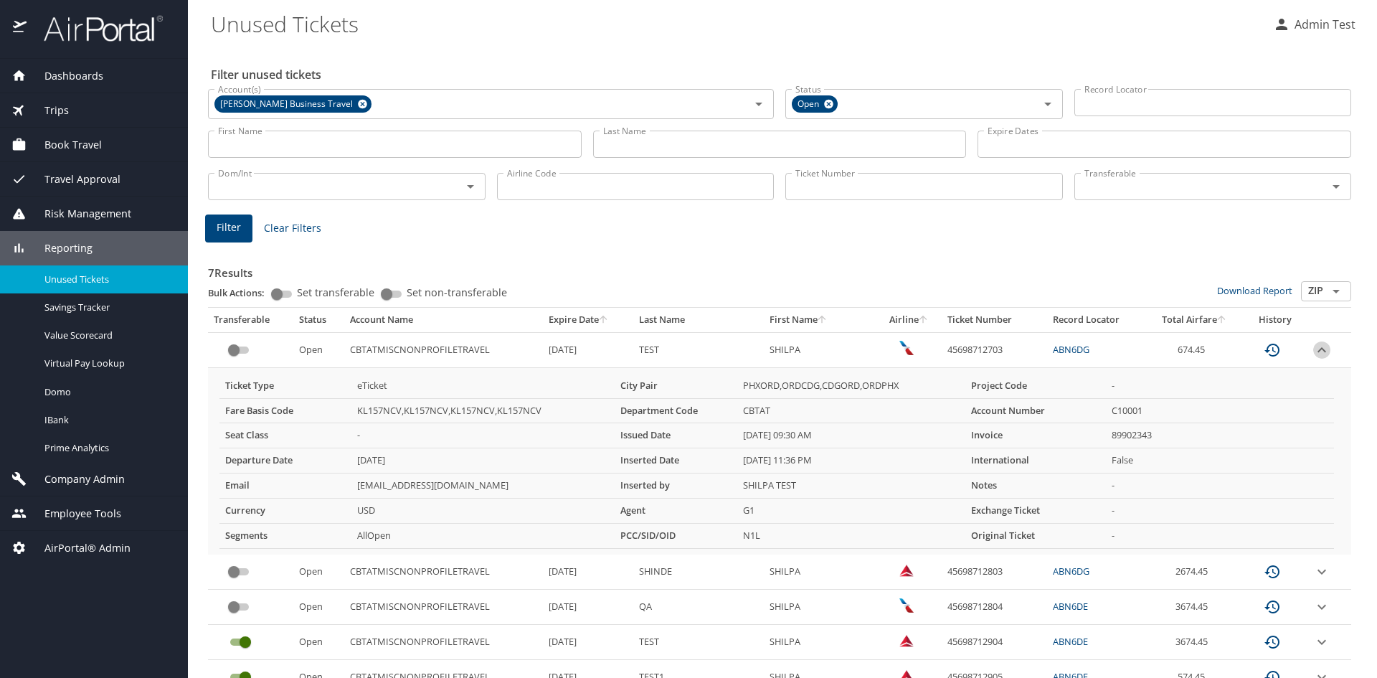
click at [1314, 350] on icon "expand row" at bounding box center [1321, 349] width 17 height 17
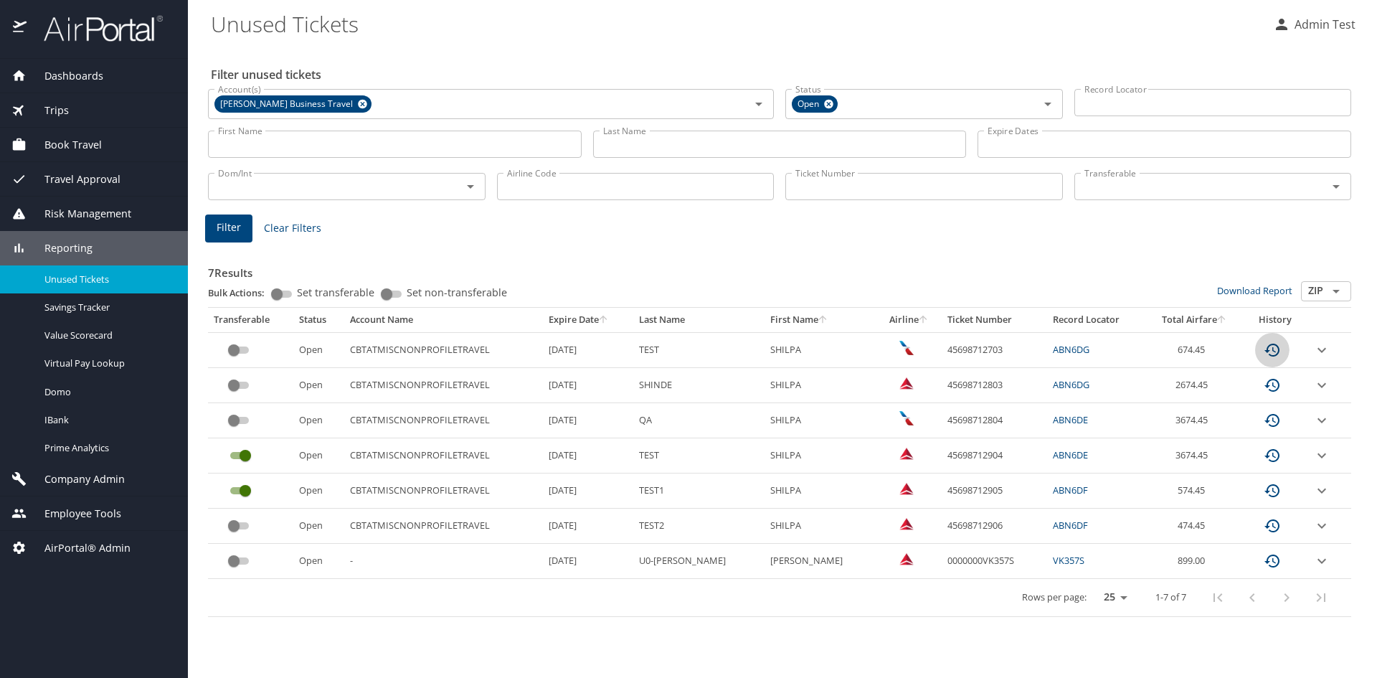
click at [1273, 350] on icon "custom pagination table" at bounding box center [1271, 349] width 17 height 17
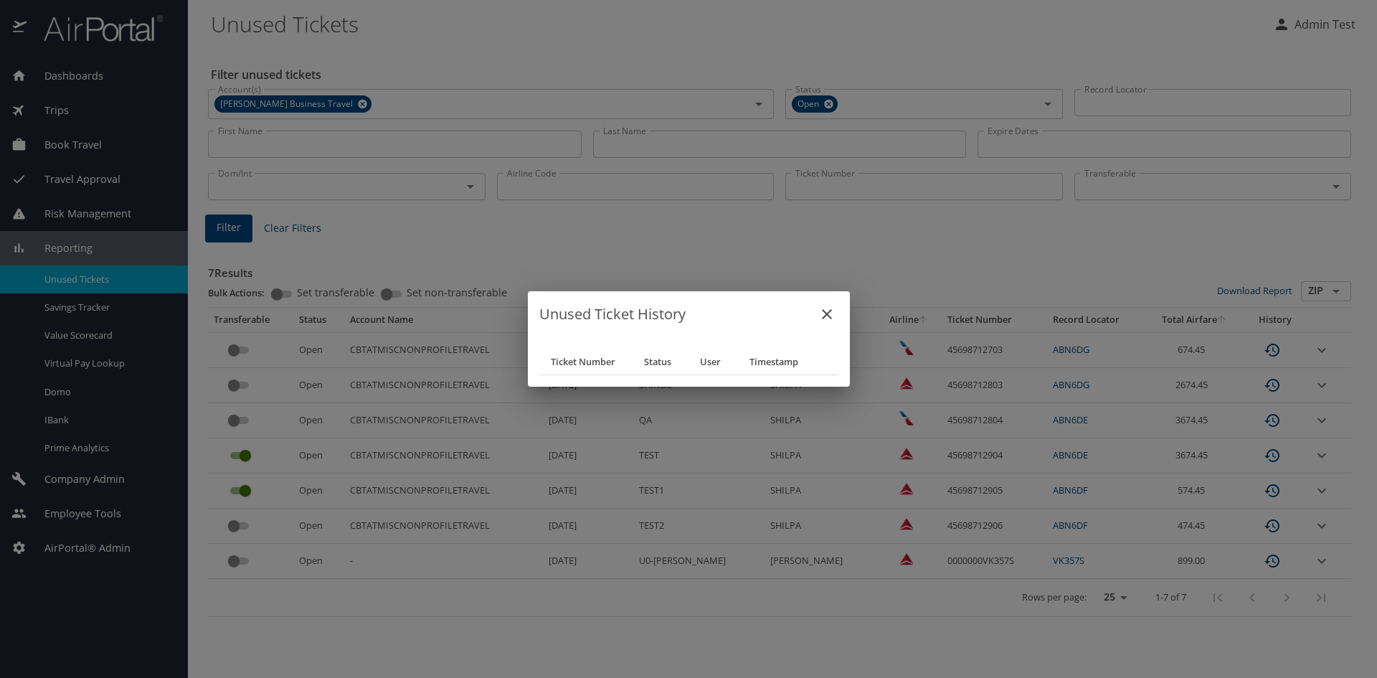
click at [824, 320] on icon "close" at bounding box center [826, 313] width 17 height 17
